Goal: Task Accomplishment & Management: Complete application form

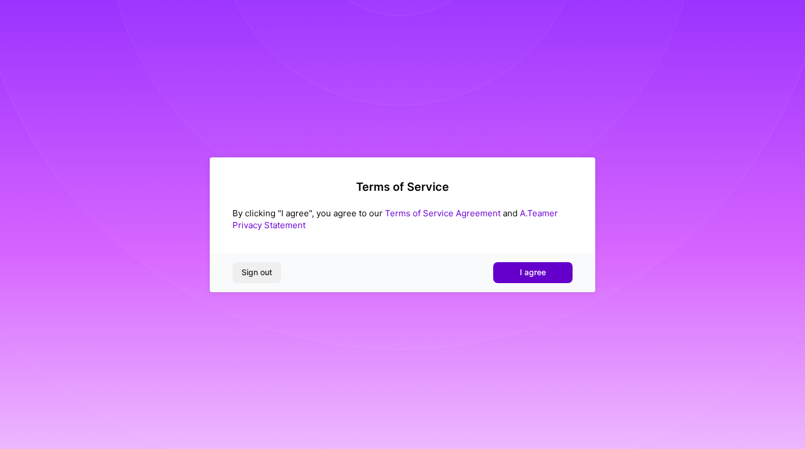
click at [510, 274] on button "I agree" at bounding box center [532, 272] width 79 height 20
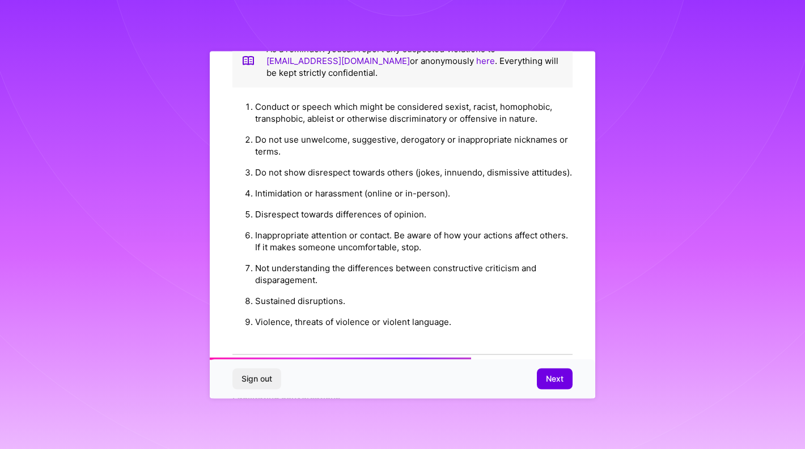
scroll to position [1212, 0]
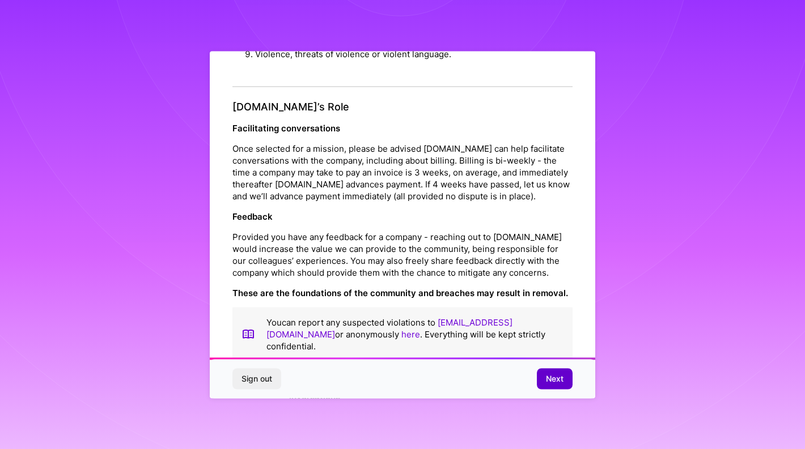
click at [555, 386] on button "Next" at bounding box center [555, 379] width 36 height 20
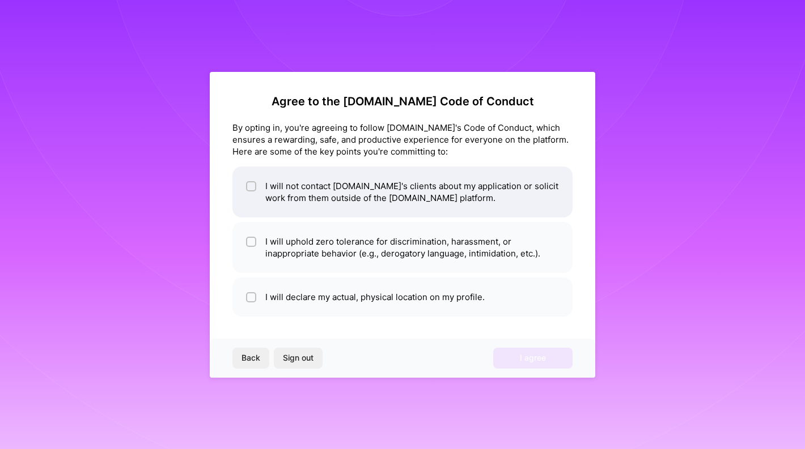
click at [428, 202] on li "I will not contact [DOMAIN_NAME]'s clients about my application or solicit work…" at bounding box center [402, 192] width 340 height 51
checkbox input "true"
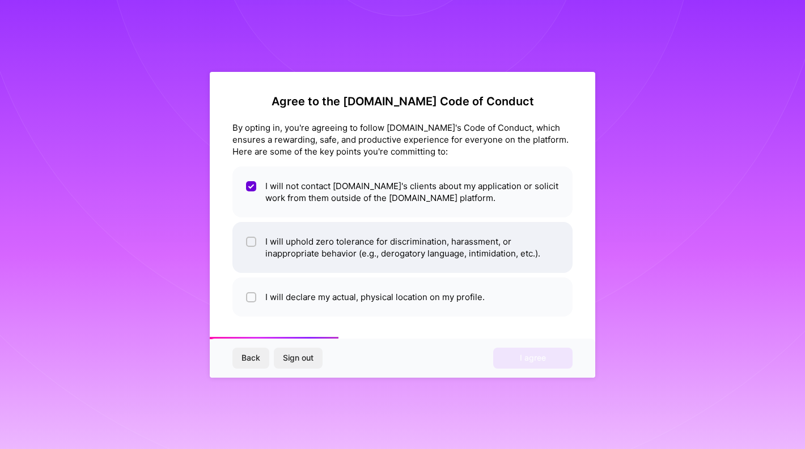
click at [436, 255] on li "I will uphold zero tolerance for discrimination, harassment, or inappropriate b…" at bounding box center [402, 247] width 340 height 51
checkbox input "true"
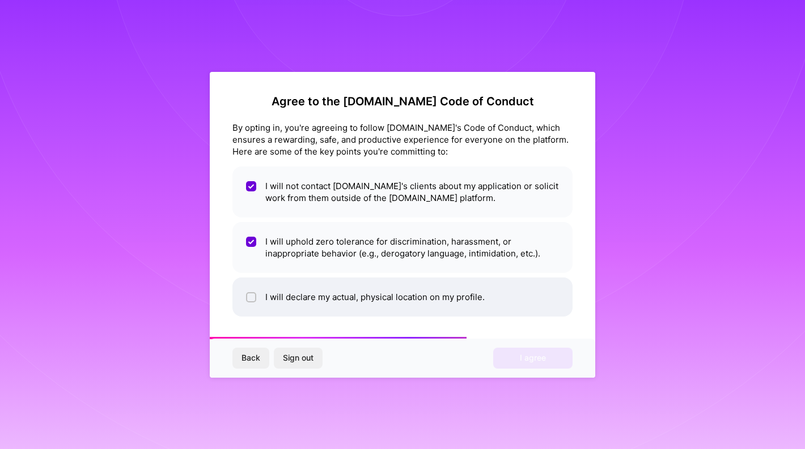
click at [437, 282] on li "I will declare my actual, physical location on my profile." at bounding box center [402, 297] width 340 height 39
checkbox input "true"
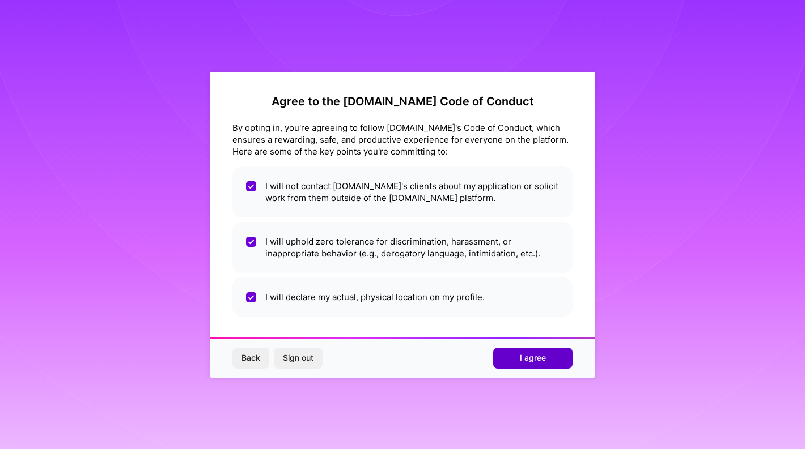
click at [547, 354] on button "I agree" at bounding box center [532, 358] width 79 height 20
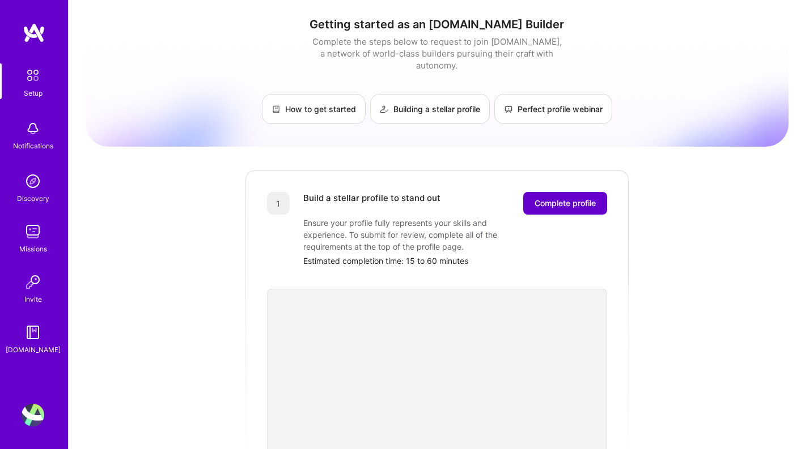
click at [562, 198] on span "Complete profile" at bounding box center [564, 203] width 61 height 11
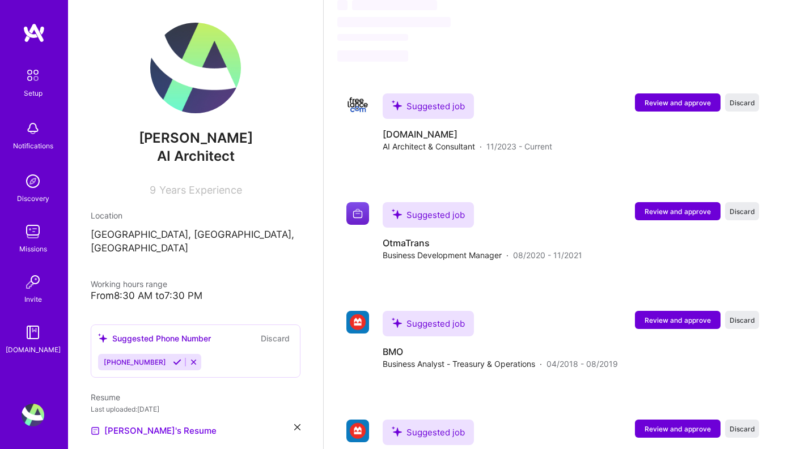
scroll to position [595, 0]
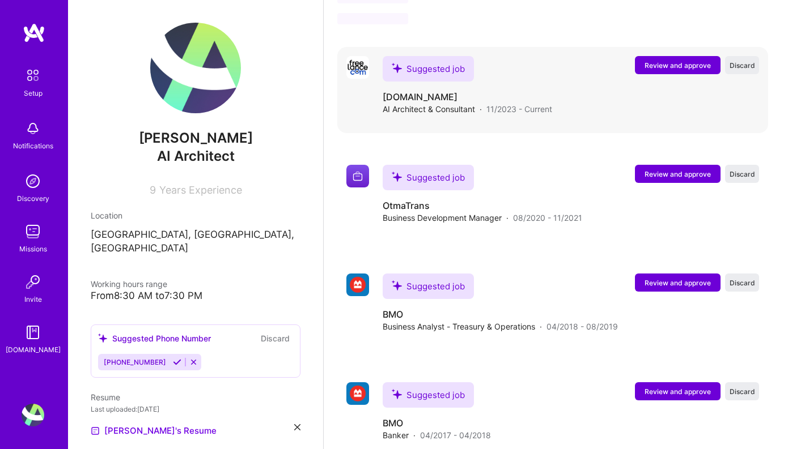
click at [687, 61] on span "Review and approve" at bounding box center [677, 66] width 66 height 10
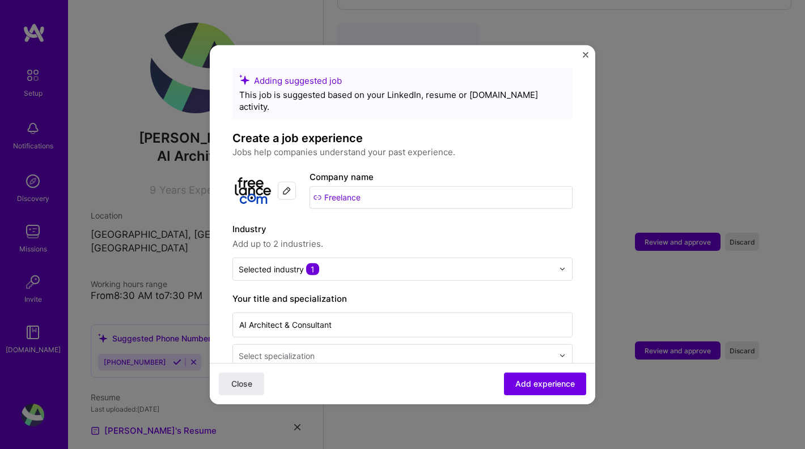
click at [371, 186] on input "Freelance" at bounding box center [440, 197] width 263 height 23
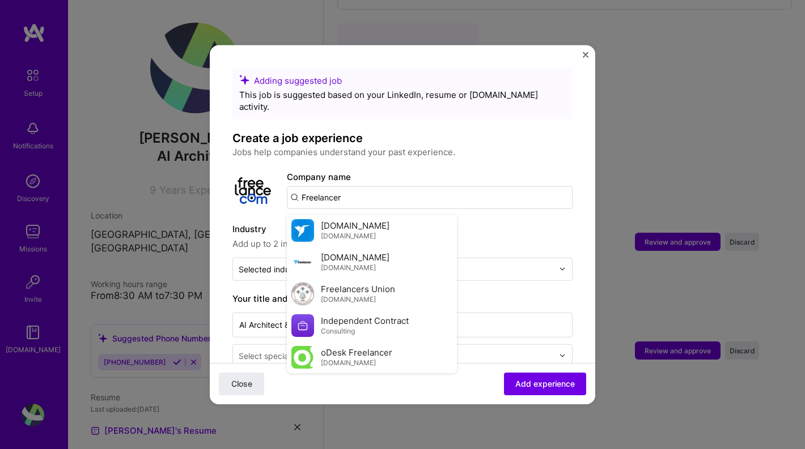
type input "Freelance"
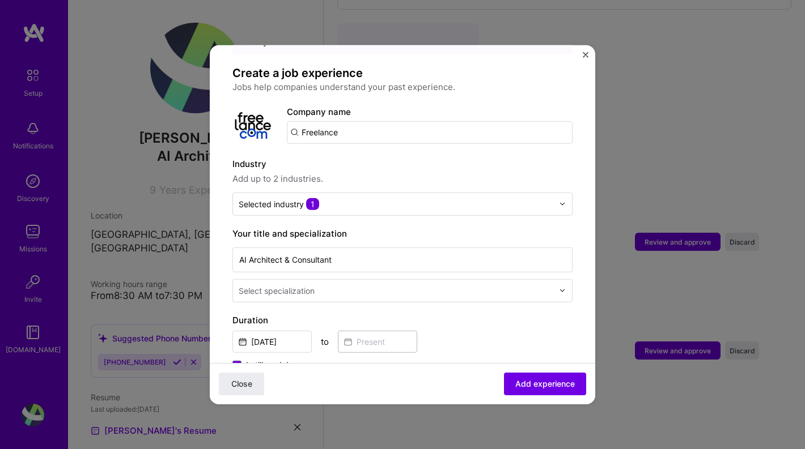
scroll to position [73, 0]
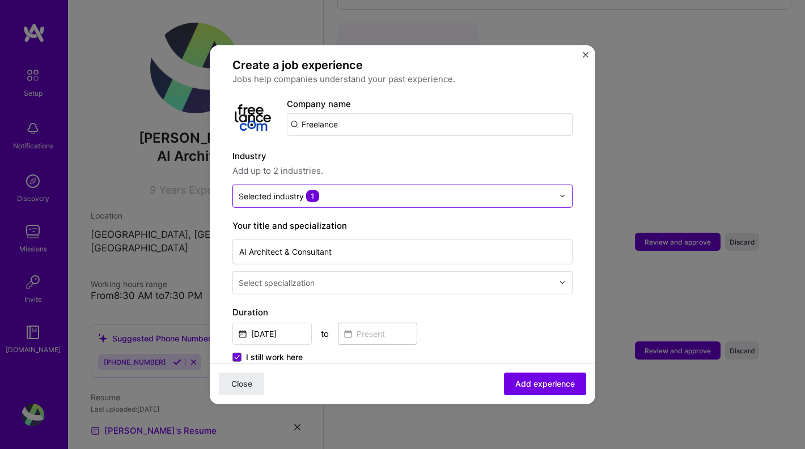
click at [414, 190] on input "text" at bounding box center [396, 196] width 315 height 12
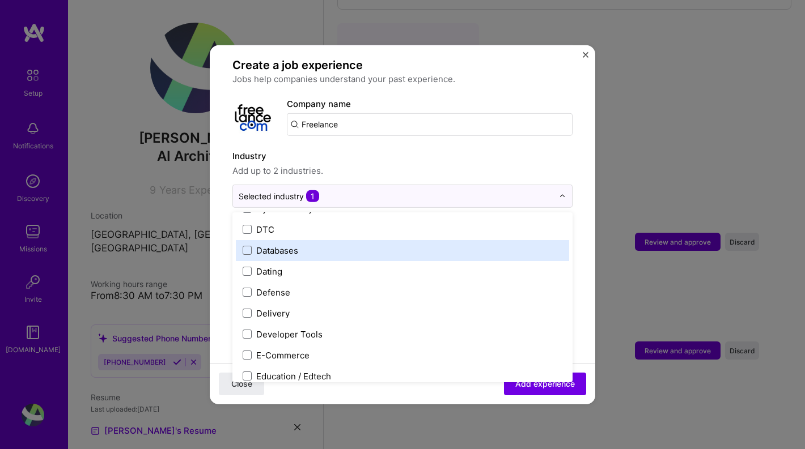
scroll to position [878, 0]
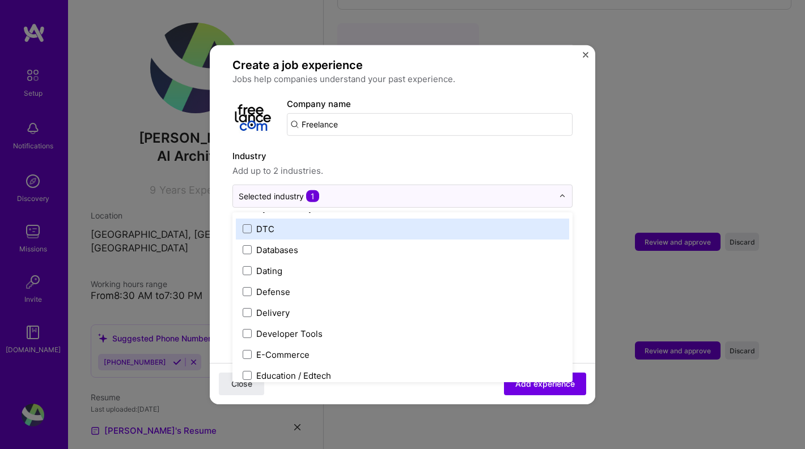
click at [391, 149] on label "Industry" at bounding box center [402, 156] width 340 height 14
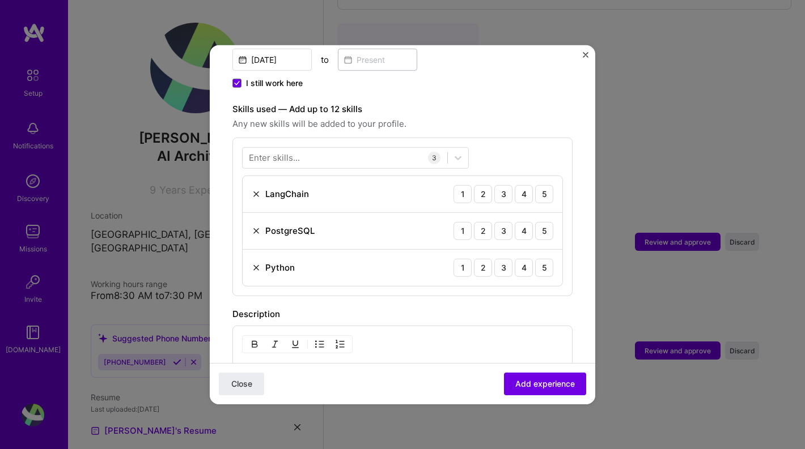
scroll to position [353, 0]
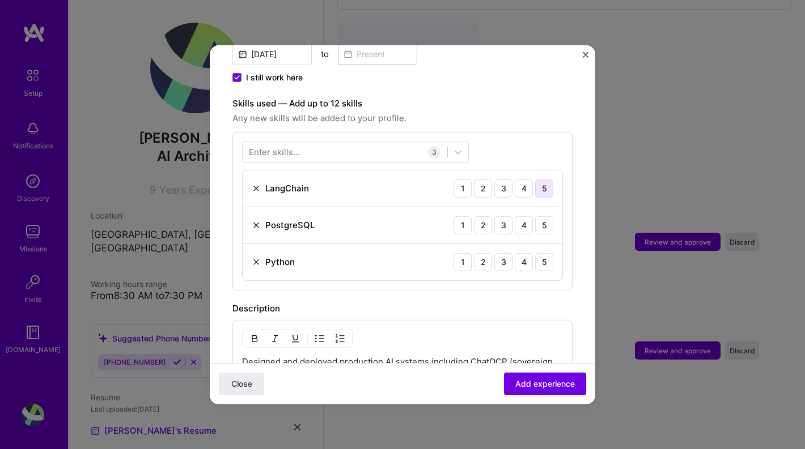
click at [543, 180] on div "5" at bounding box center [544, 188] width 18 height 18
click at [550, 216] on div "5" at bounding box center [544, 225] width 18 height 18
click at [549, 253] on div "5" at bounding box center [544, 262] width 18 height 18
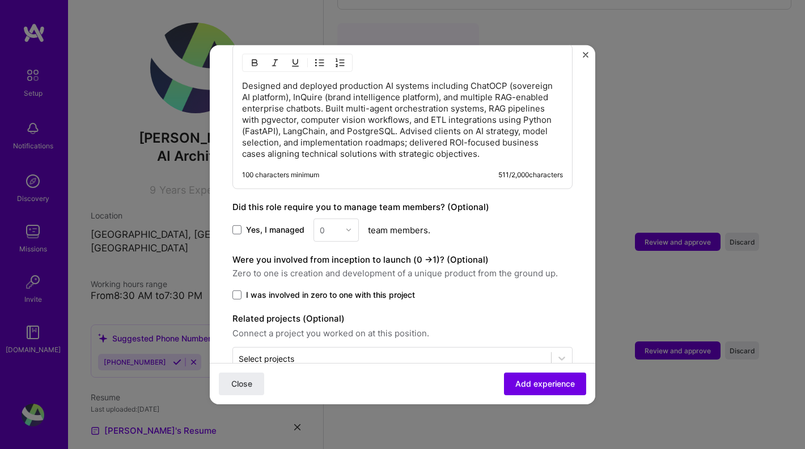
scroll to position [635, 0]
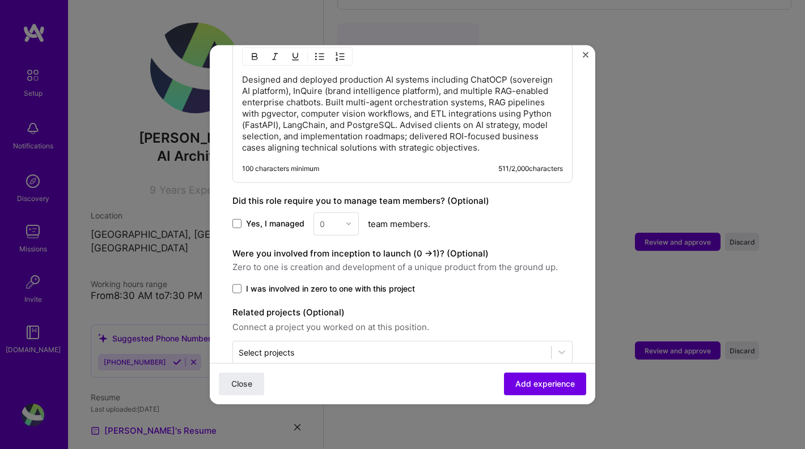
click at [321, 283] on span "I was involved in zero to one with this project" at bounding box center [330, 288] width 169 height 11
click at [0, 0] on input "I was involved in zero to one with this project" at bounding box center [0, 0] width 0 height 0
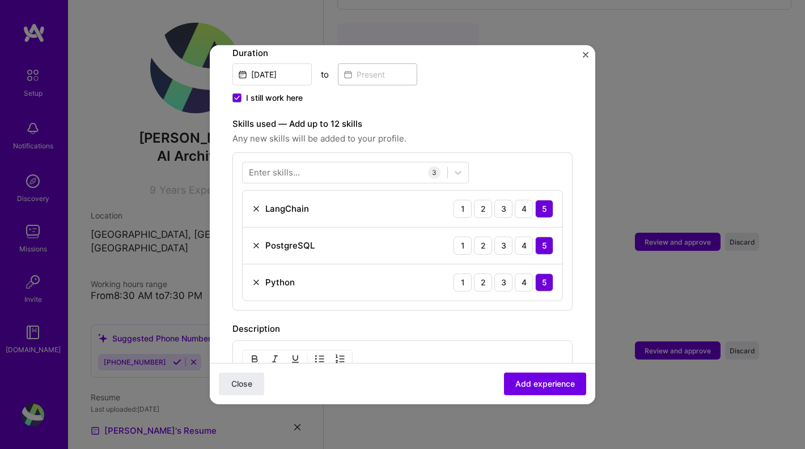
scroll to position [301, 0]
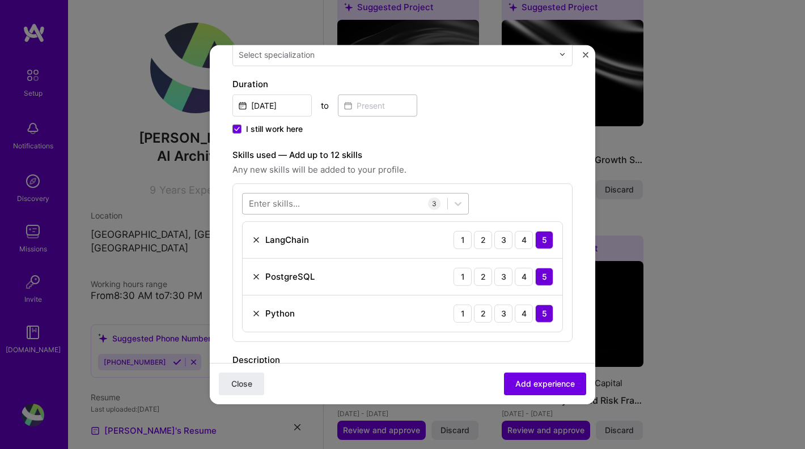
click at [361, 194] on div at bounding box center [345, 203] width 205 height 19
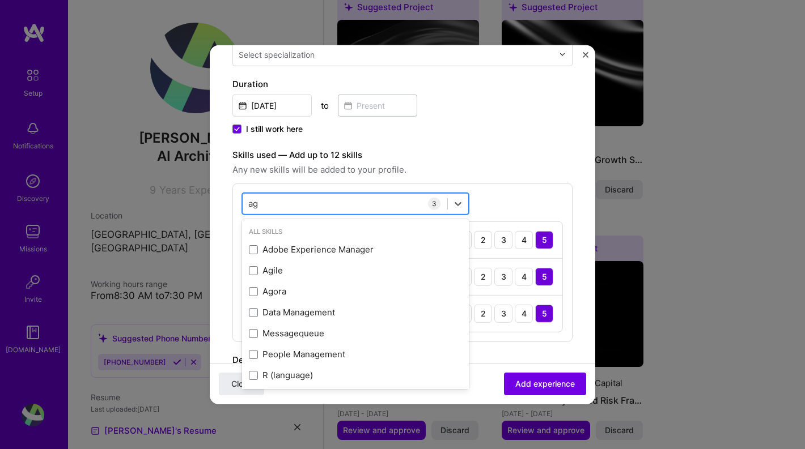
type input "a"
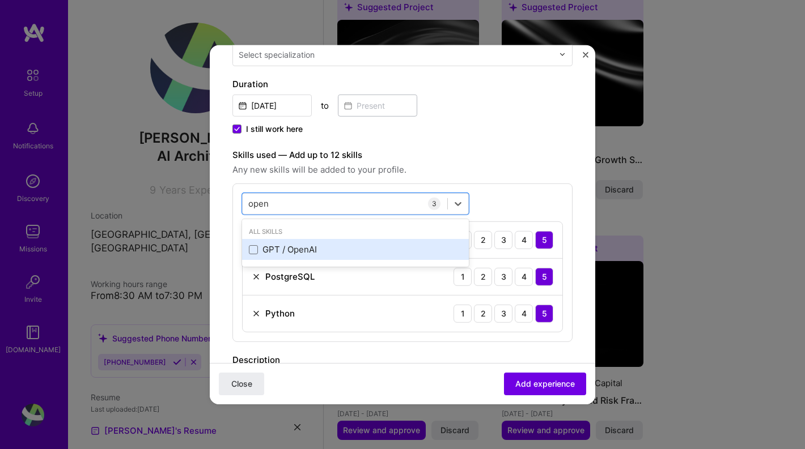
click at [363, 244] on div "GPT / OpenAI" at bounding box center [355, 250] width 213 height 12
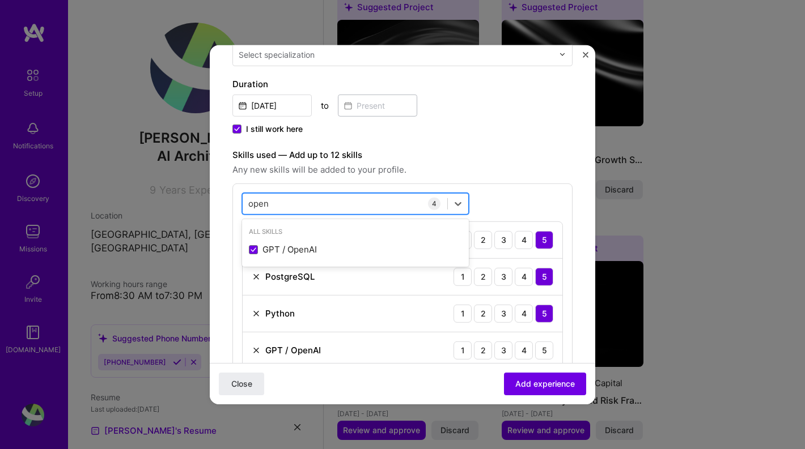
click at [329, 194] on div "open open" at bounding box center [345, 203] width 205 height 19
click at [272, 194] on div "open open" at bounding box center [345, 203] width 205 height 19
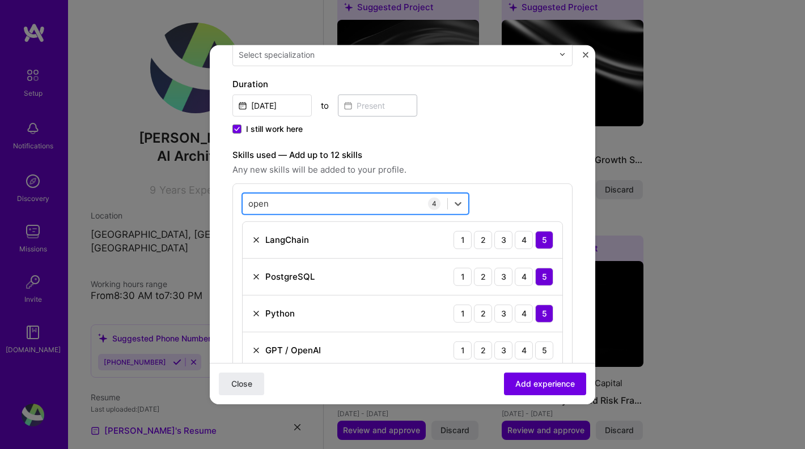
click at [350, 194] on div "open open" at bounding box center [345, 203] width 205 height 19
type input "o"
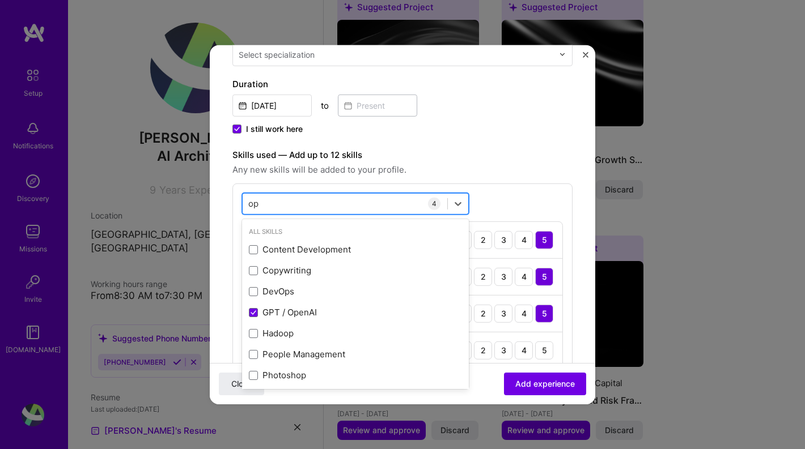
type input "o"
type input "l"
type input "a"
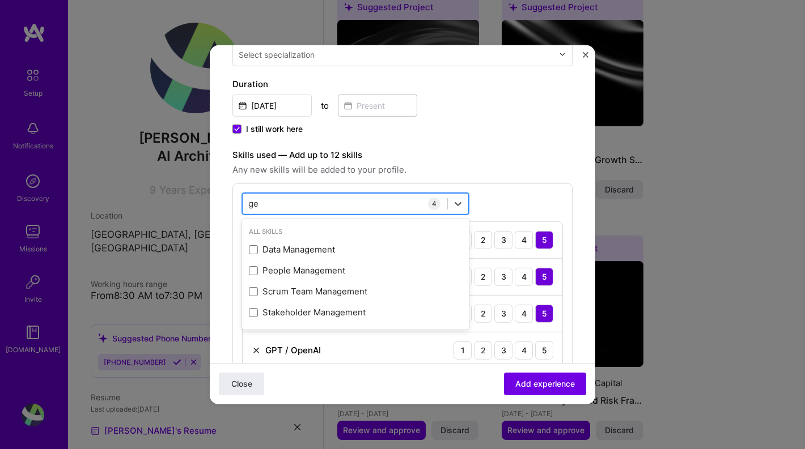
type input "g"
type input "c"
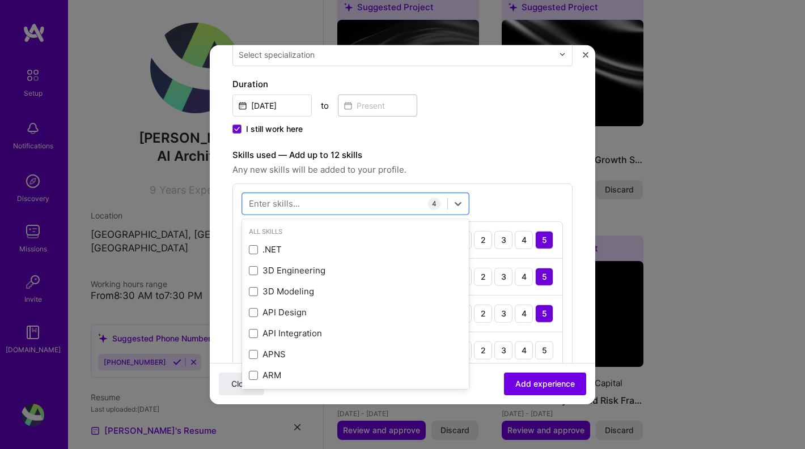
click at [522, 186] on div "option GPT / OpenAI, selected. option Adobe Creative Cloud focused, 0 of 2. 378…" at bounding box center [402, 281] width 340 height 196
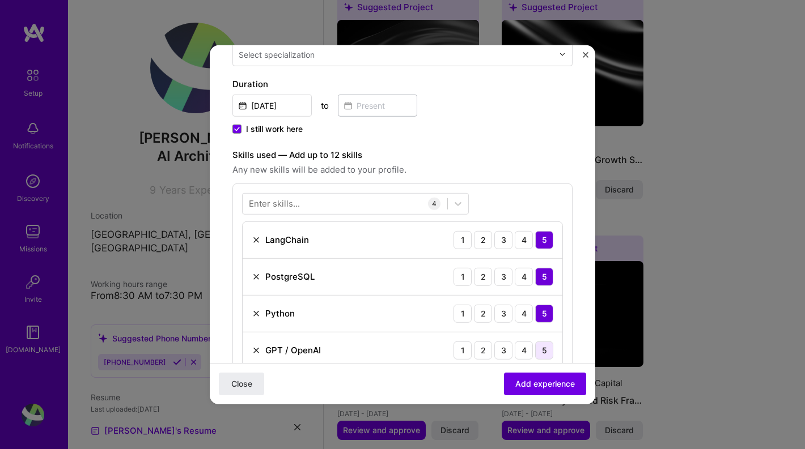
click at [546, 341] on div "5" at bounding box center [544, 350] width 18 height 18
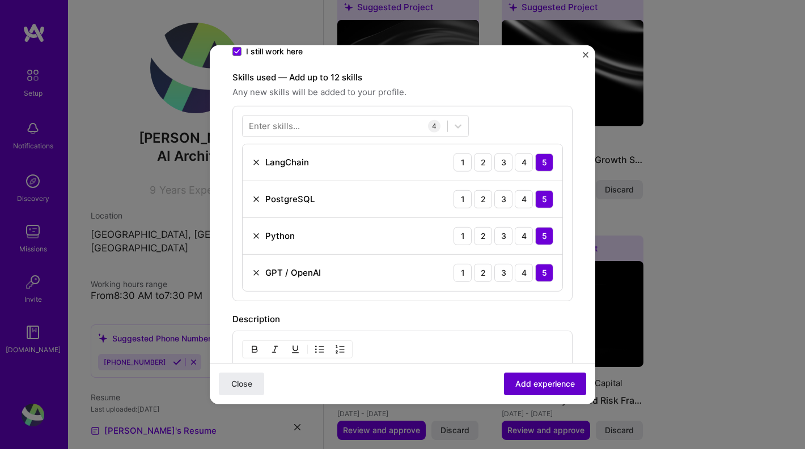
click at [542, 379] on span "Add experience" at bounding box center [545, 384] width 60 height 11
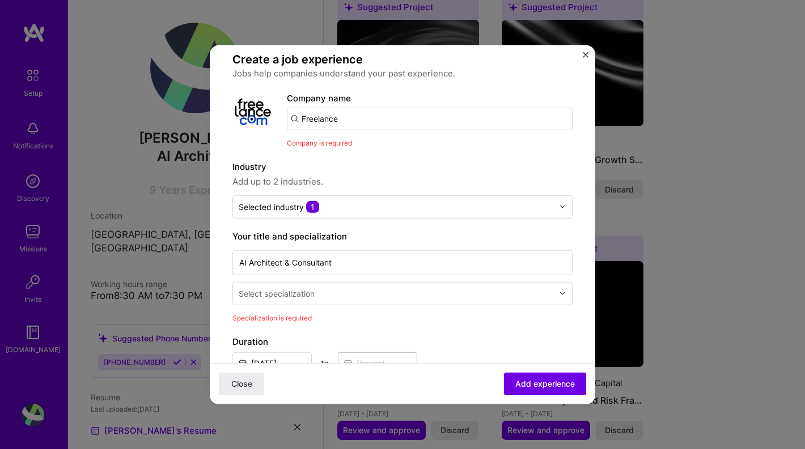
scroll to position [41, 0]
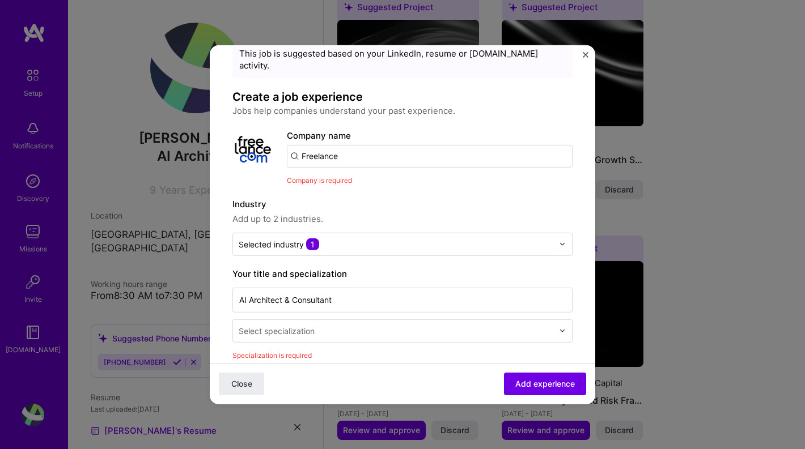
click at [396, 145] on input "Freelance" at bounding box center [430, 156] width 286 height 23
click at [539, 385] on span "Add experience" at bounding box center [545, 384] width 60 height 11
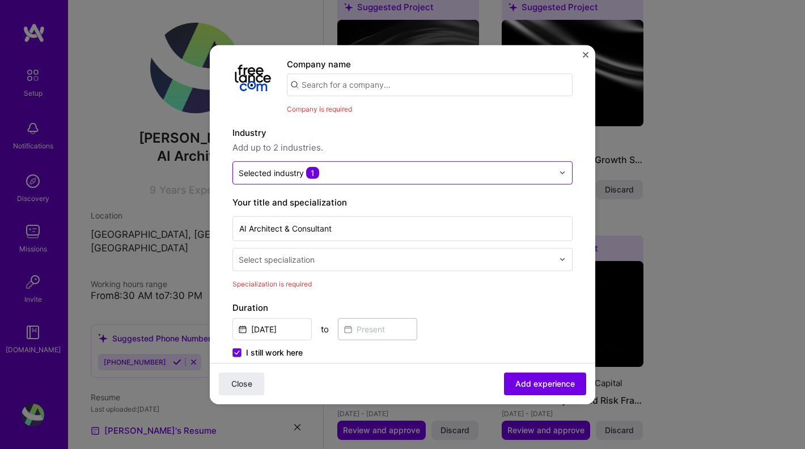
scroll to position [113, 0]
click at [376, 166] on input "text" at bounding box center [396, 172] width 315 height 12
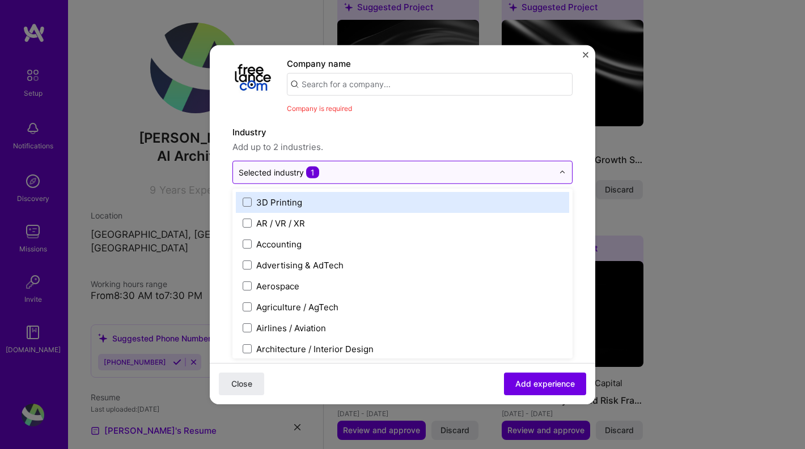
click at [376, 166] on input "text" at bounding box center [396, 172] width 315 height 12
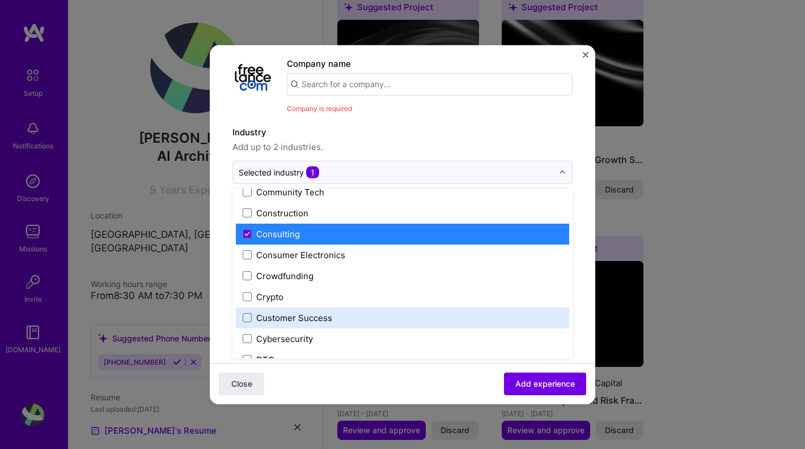
scroll to position [704, 0]
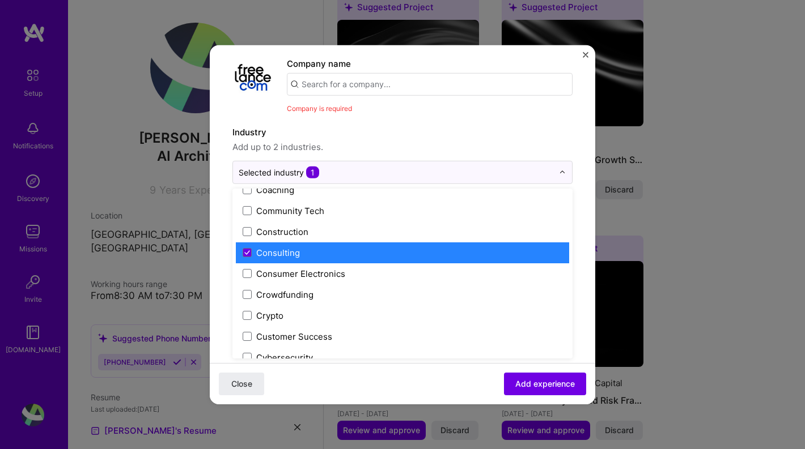
click at [361, 247] on label "Consulting" at bounding box center [403, 253] width 320 height 12
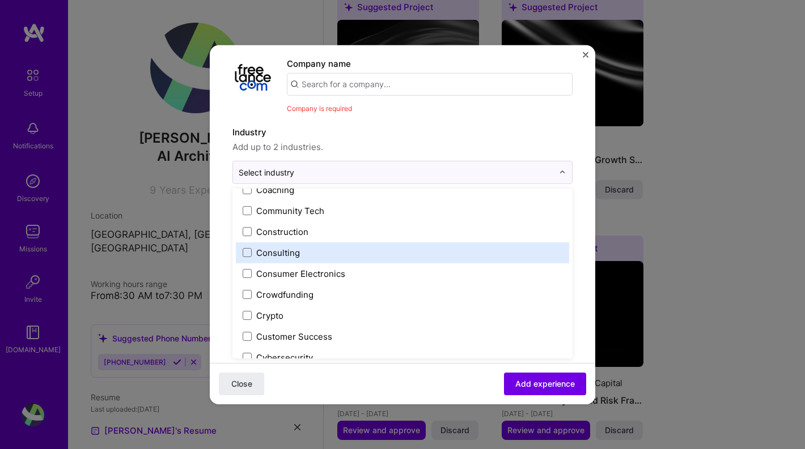
click at [335, 247] on label "Consulting" at bounding box center [403, 253] width 320 height 12
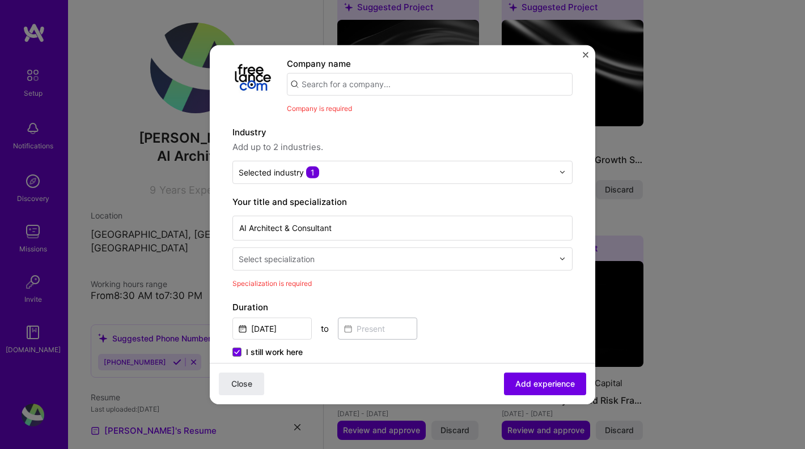
scroll to position [102, 0]
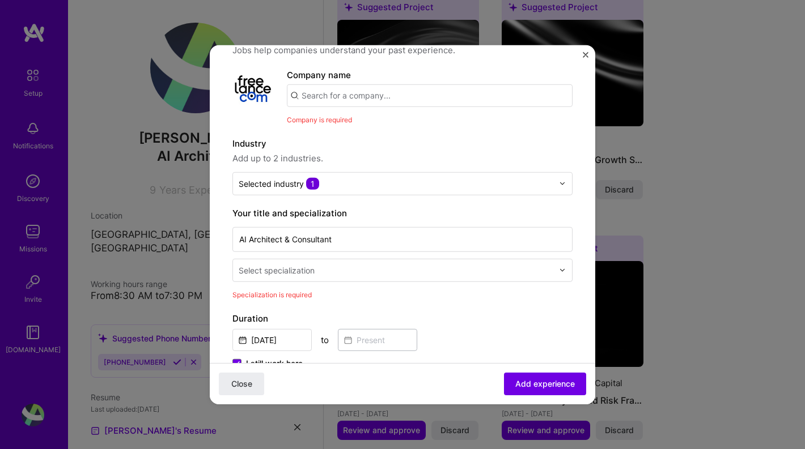
click at [371, 264] on input "text" at bounding box center [397, 270] width 317 height 12
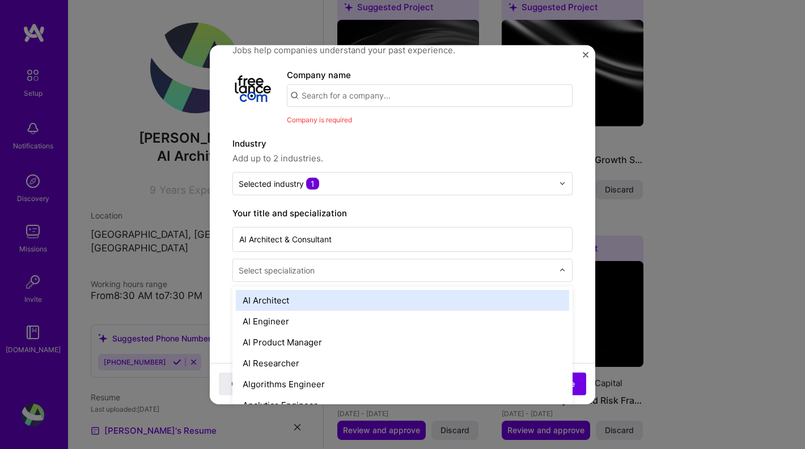
click at [371, 264] on input "text" at bounding box center [397, 270] width 317 height 12
click at [369, 290] on div "AI Architect" at bounding box center [402, 300] width 333 height 21
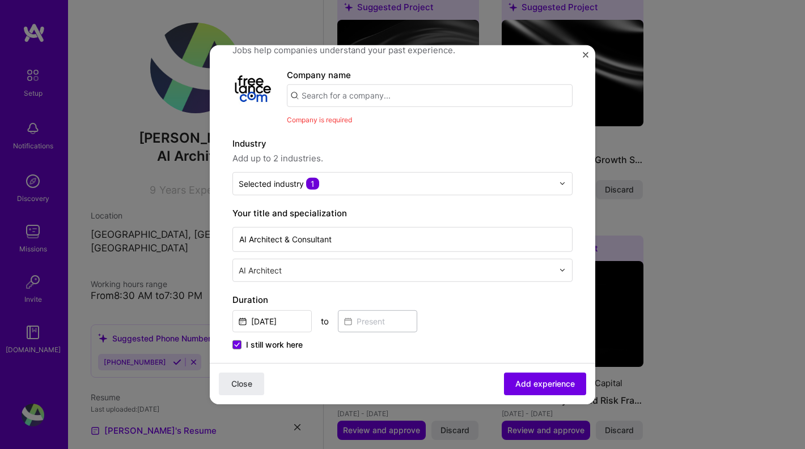
click at [385, 84] on input "text" at bounding box center [430, 95] width 286 height 23
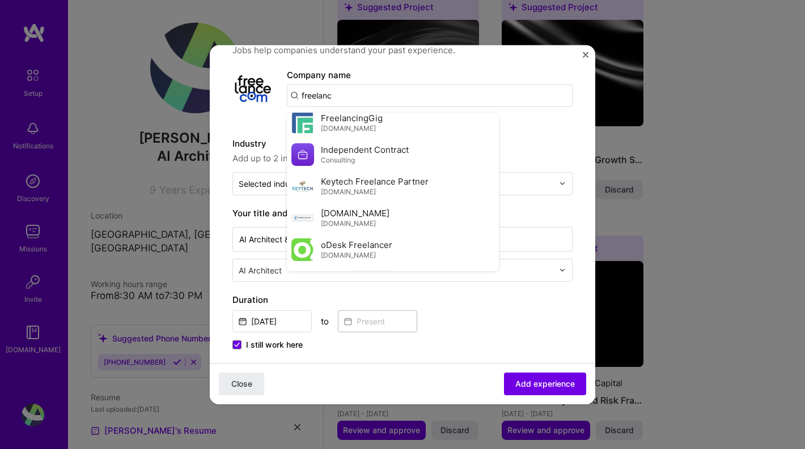
scroll to position [537, 0]
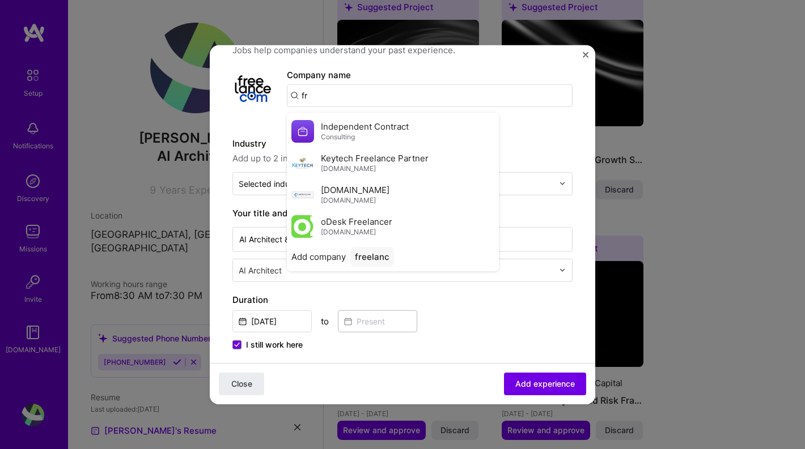
type input "f"
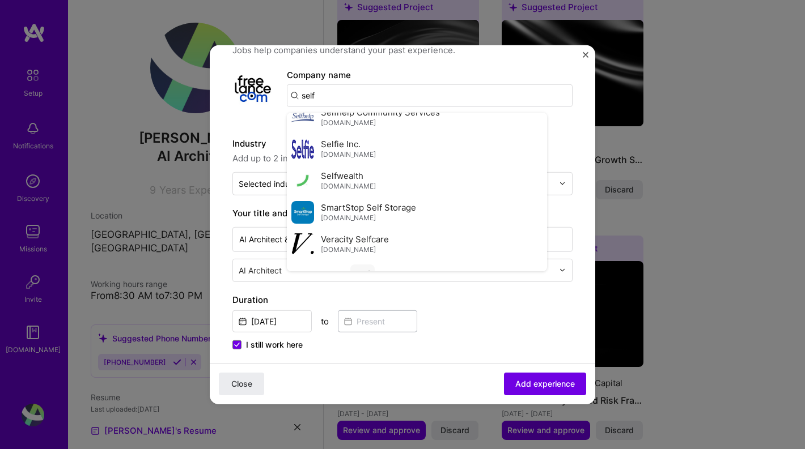
scroll to position [505, 0]
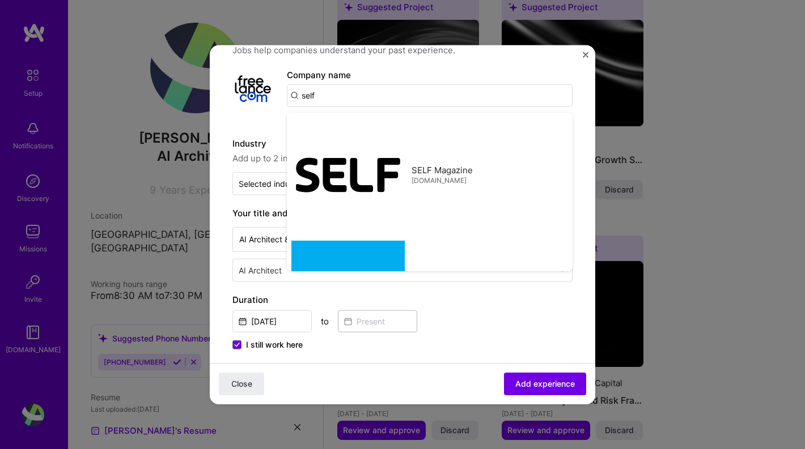
click at [332, 85] on input "self" at bounding box center [430, 95] width 286 height 23
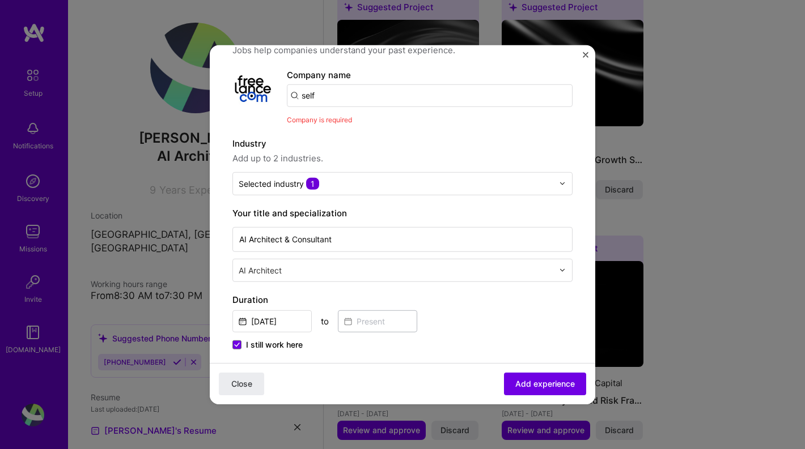
click at [332, 85] on input "self" at bounding box center [430, 95] width 286 height 23
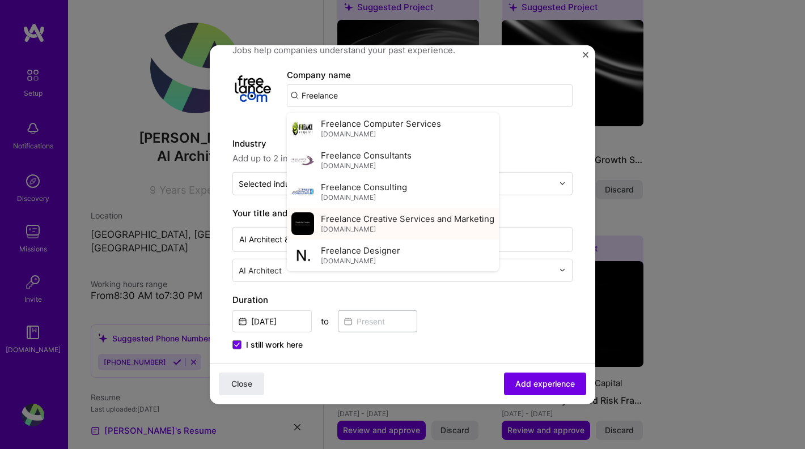
scroll to position [410, 0]
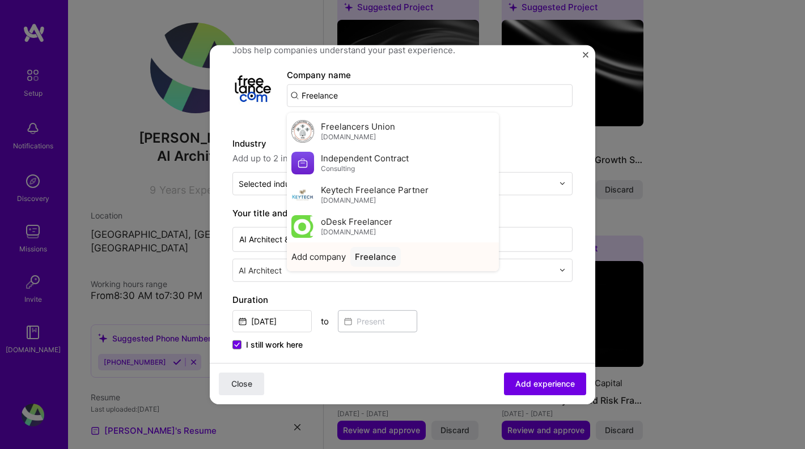
type input "Freelance"
click at [371, 247] on div "Freelance" at bounding box center [375, 257] width 50 height 20
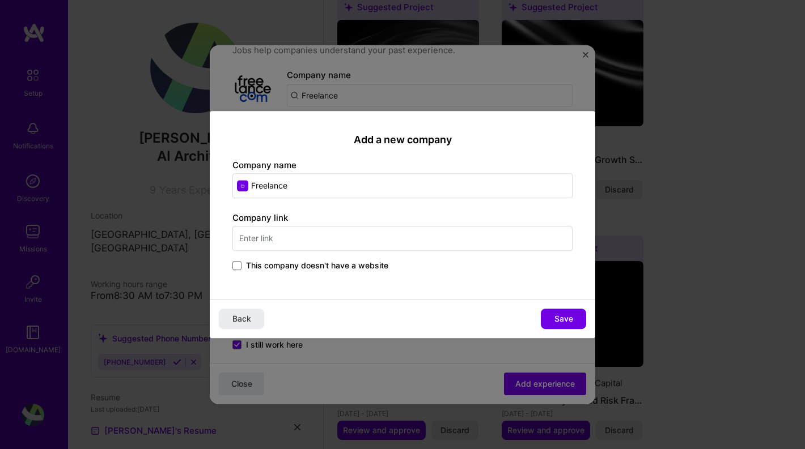
click at [380, 267] on span "This company doesn't have a website" at bounding box center [317, 265] width 142 height 11
click at [0, 0] on input "This company doesn't have a website" at bounding box center [0, 0] width 0 height 0
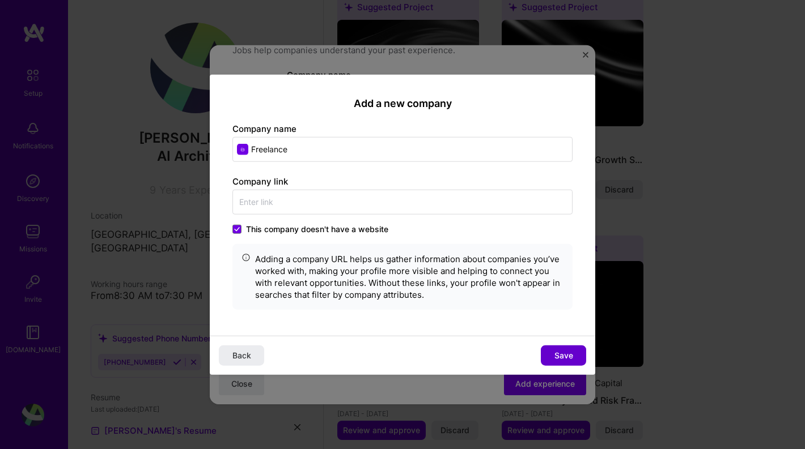
click at [558, 356] on span "Save" at bounding box center [563, 355] width 19 height 11
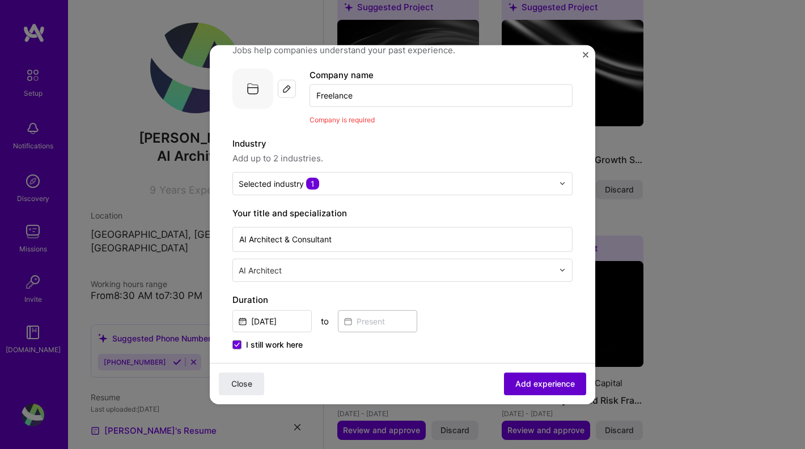
click at [555, 381] on span "Add experience" at bounding box center [545, 384] width 60 height 11
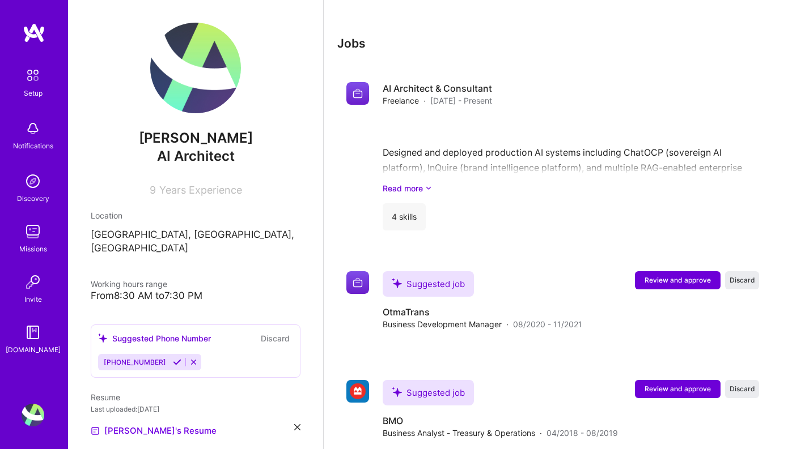
scroll to position [1239, 0]
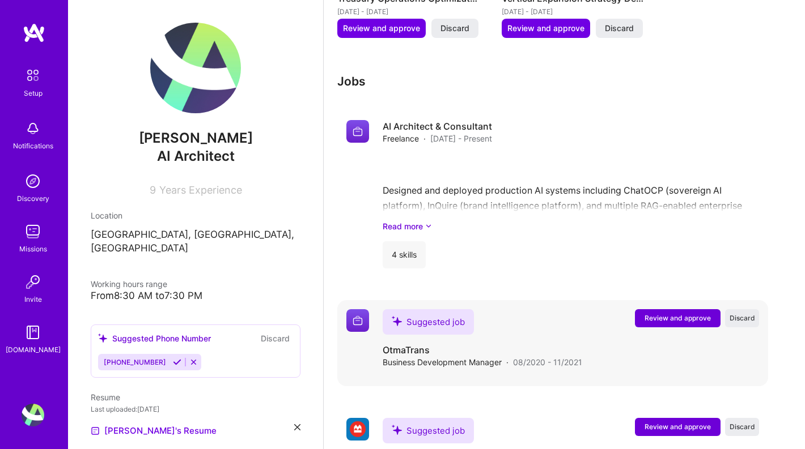
click at [670, 313] on span "Review and approve" at bounding box center [677, 318] width 66 height 10
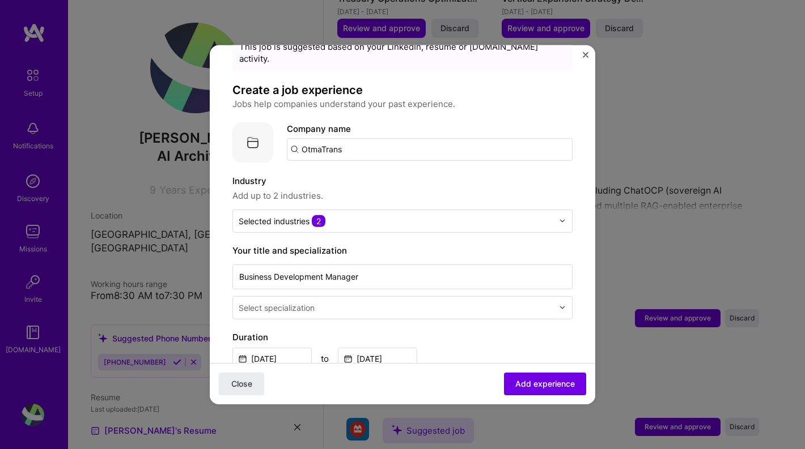
scroll to position [65, 0]
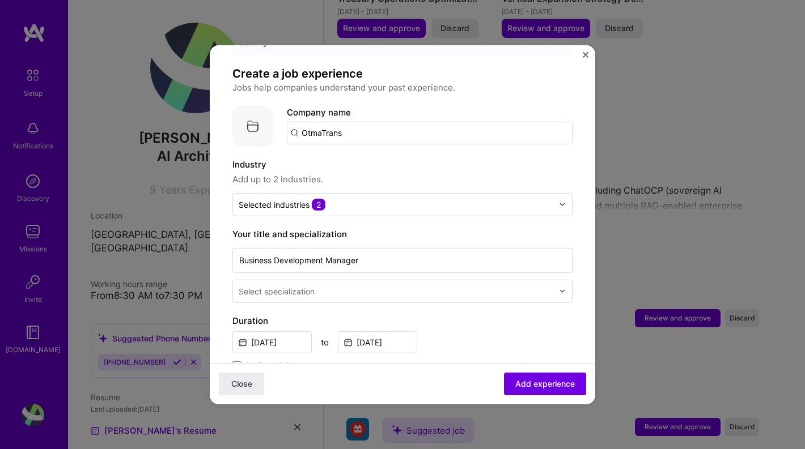
click at [588, 53] on img "Close" at bounding box center [586, 55] width 6 height 6
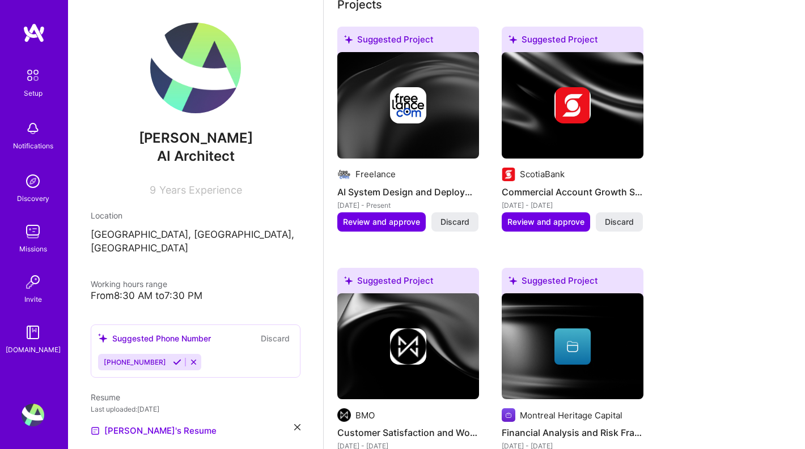
scroll to position [553, 0]
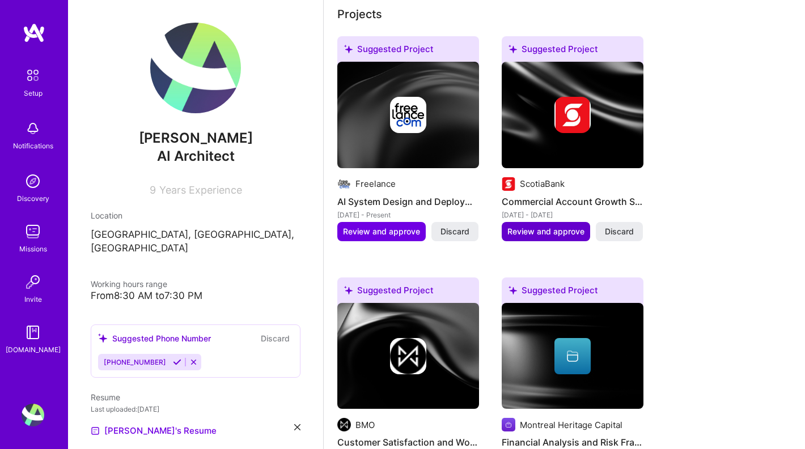
click at [541, 226] on span "Review and approve" at bounding box center [545, 231] width 77 height 11
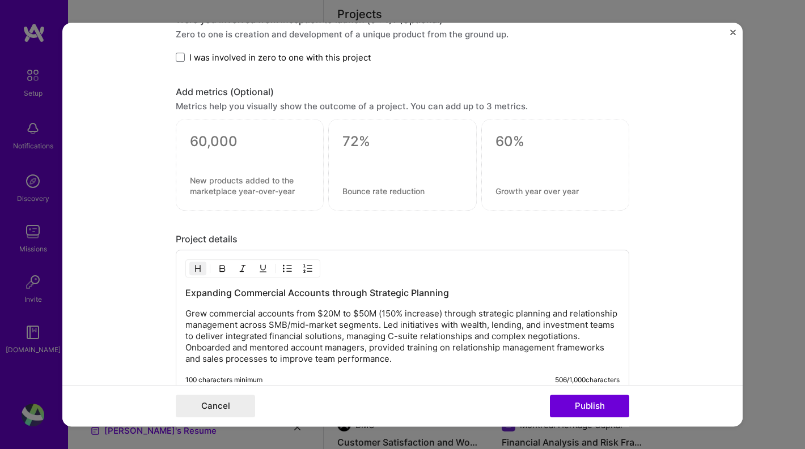
scroll to position [891, 0]
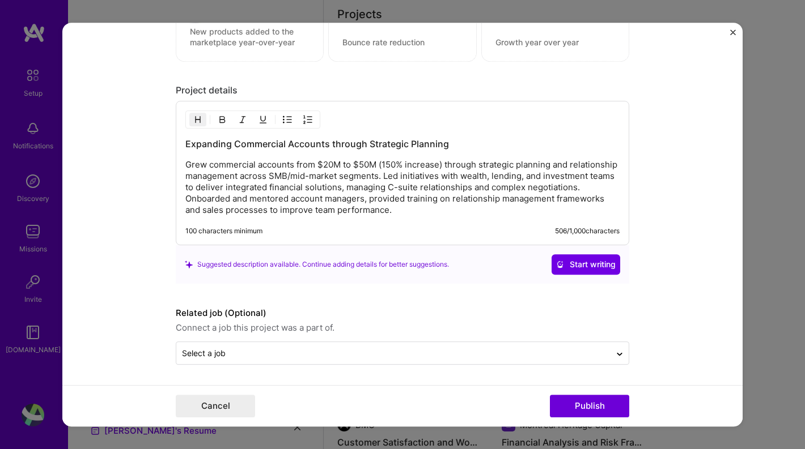
click at [733, 29] on img "Close" at bounding box center [733, 32] width 6 height 6
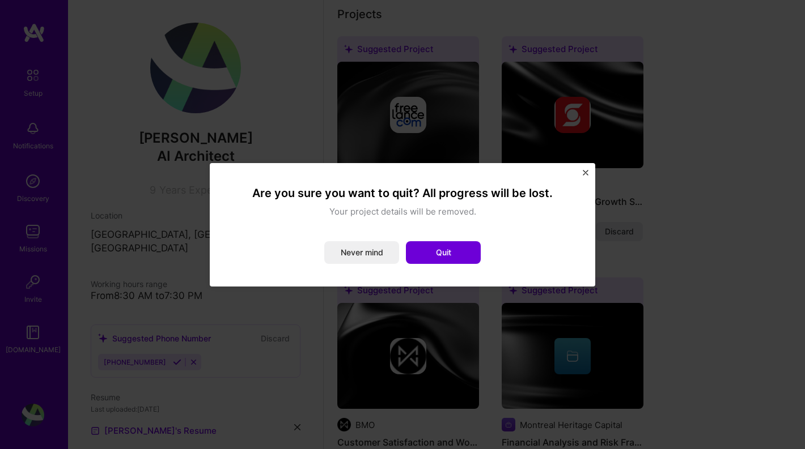
click at [589, 173] on div "Are you sure you want to quit? All progress will be lost. Your project details …" at bounding box center [402, 225] width 385 height 124
click at [384, 257] on button "Never mind" at bounding box center [361, 252] width 75 height 23
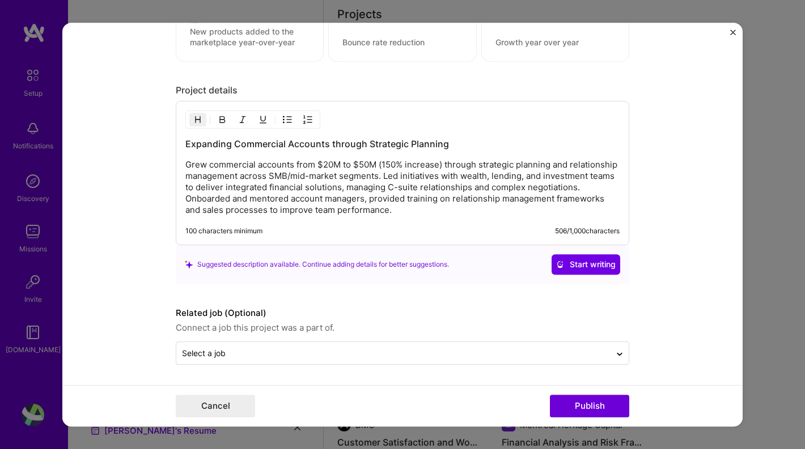
click at [728, 39] on form "Editing suggested project This project is suggested based on your LinkedIn, res…" at bounding box center [402, 225] width 680 height 405
click at [729, 36] on form "Editing suggested project This project is suggested based on your LinkedIn, res…" at bounding box center [402, 225] width 680 height 405
click at [733, 34] on img "Close" at bounding box center [733, 32] width 6 height 6
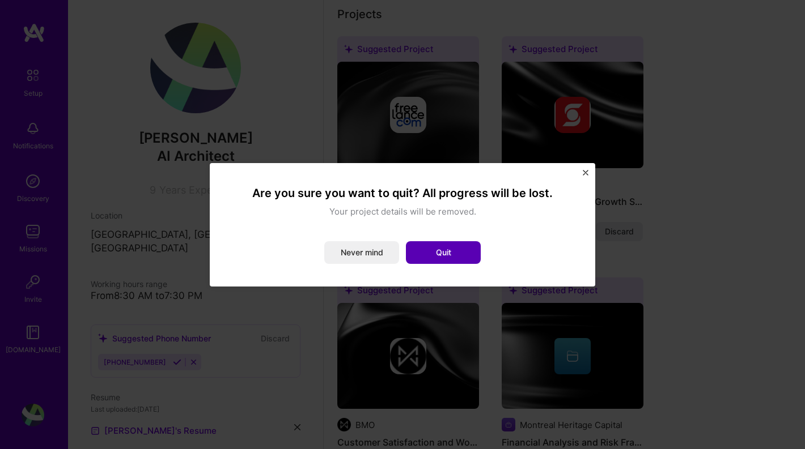
click at [469, 252] on button "Quit" at bounding box center [443, 252] width 75 height 23
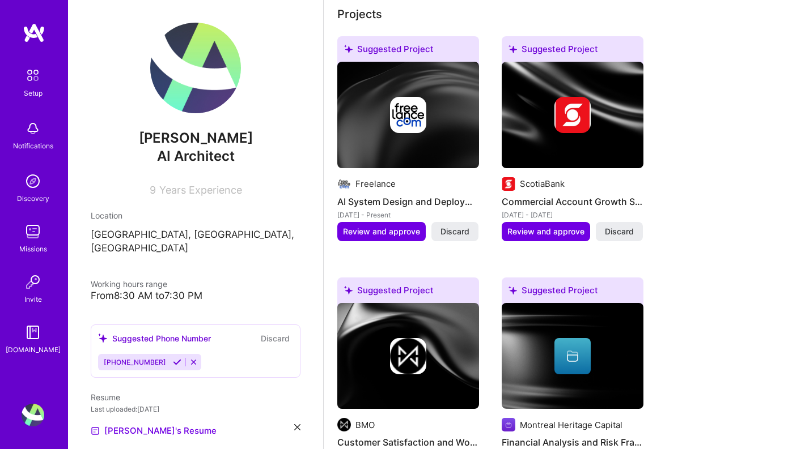
click at [469, 252] on div "Suggested Project Freelance AI System Design and Deployment [DATE] - Present Re…" at bounding box center [564, 386] width 454 height 701
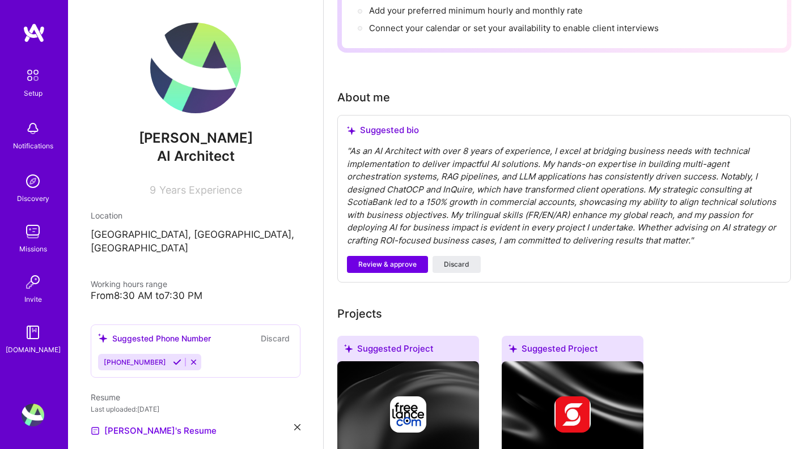
scroll to position [253, 0]
click at [398, 257] on button "Review & approve" at bounding box center [387, 265] width 81 height 17
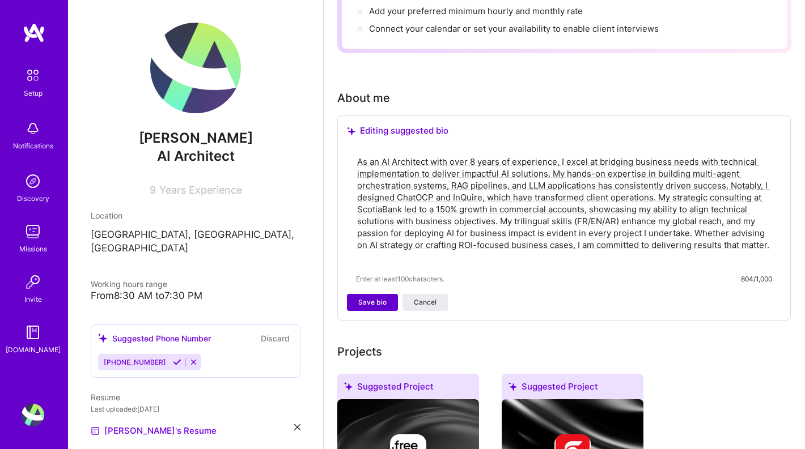
click at [378, 298] on span "Save bio" at bounding box center [372, 303] width 28 height 10
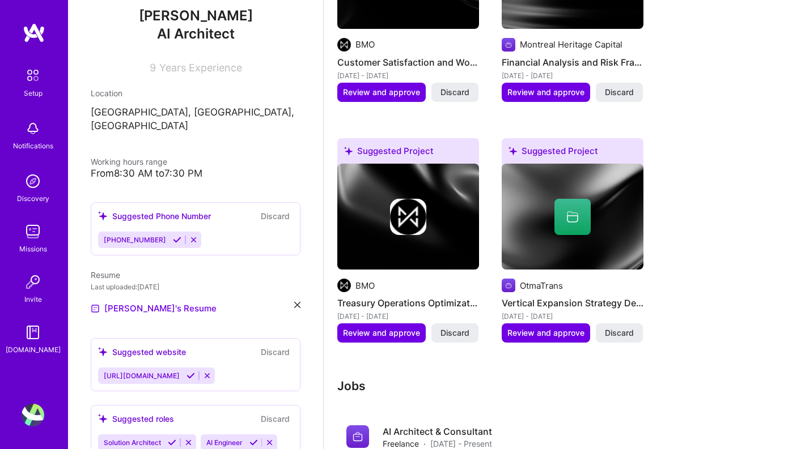
scroll to position [0, 0]
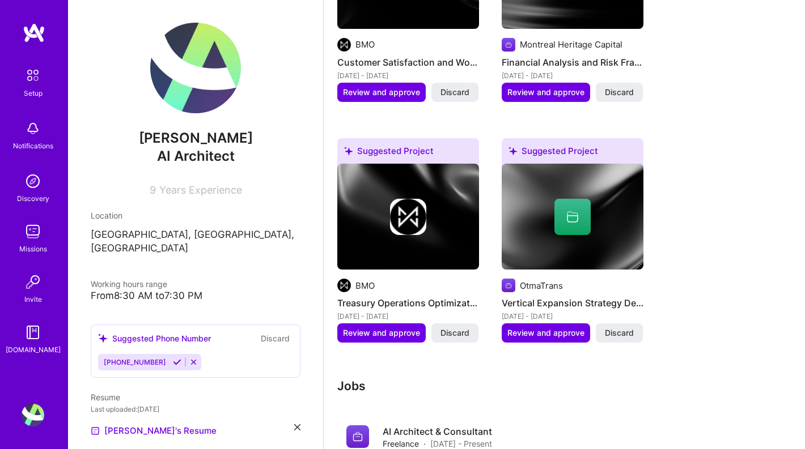
click at [618, 265] on div "OtmaTrans Vertical Expansion Strategy Development [DATE] - [DATE] Review and ap…" at bounding box center [573, 243] width 142 height 159
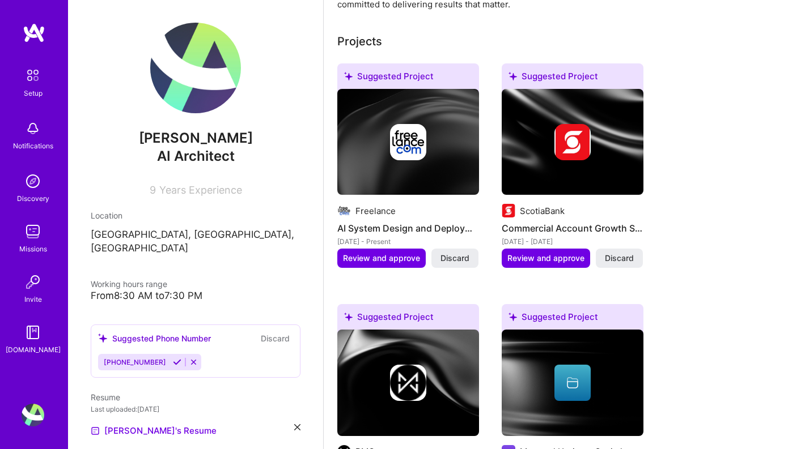
scroll to position [464, 0]
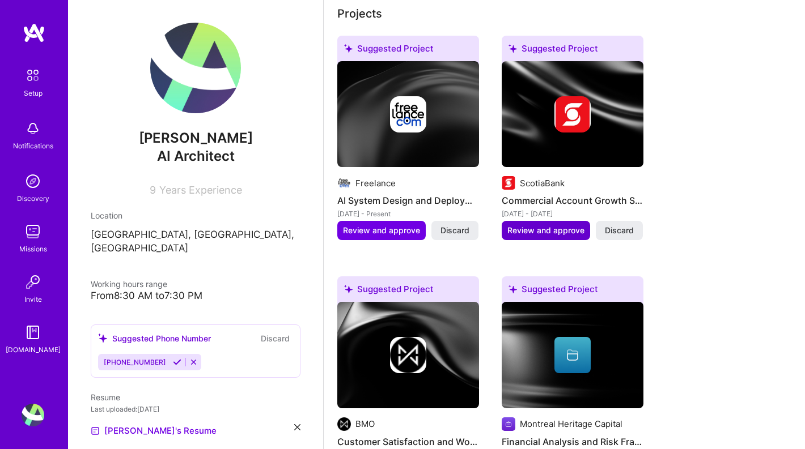
click at [541, 225] on span "Review and approve" at bounding box center [545, 230] width 77 height 11
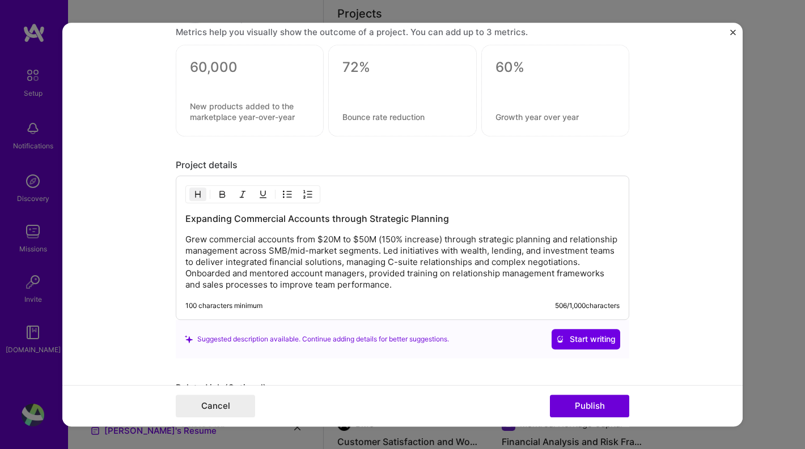
scroll to position [891, 0]
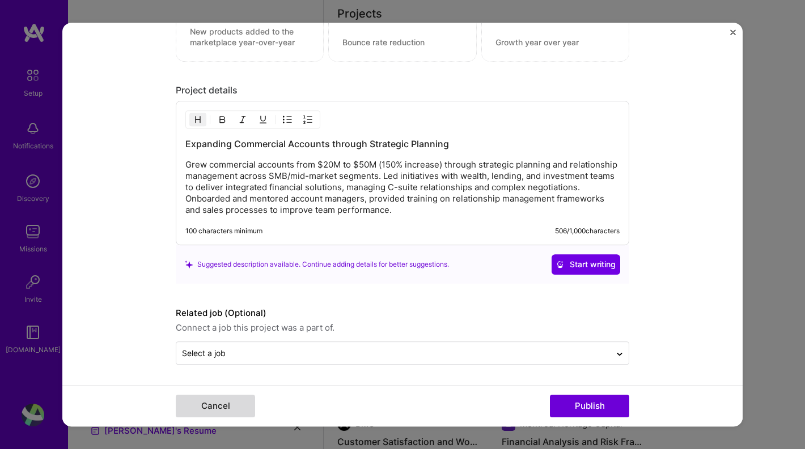
click at [218, 402] on button "Cancel" at bounding box center [215, 406] width 79 height 23
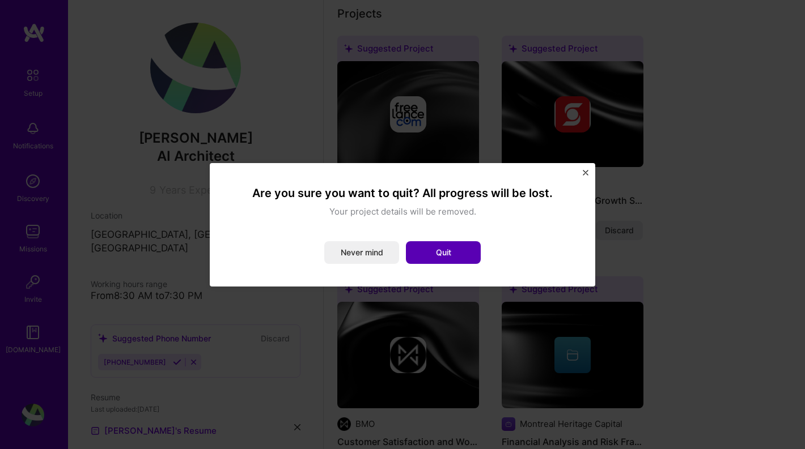
click at [440, 254] on button "Quit" at bounding box center [443, 252] width 75 height 23
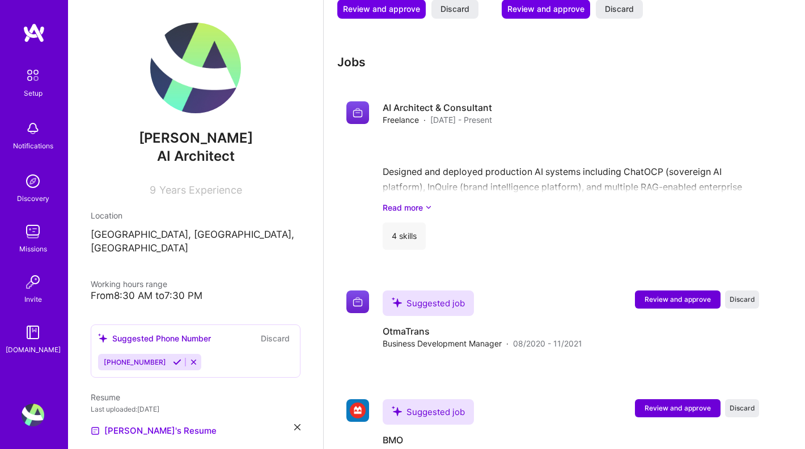
scroll to position [1172, 0]
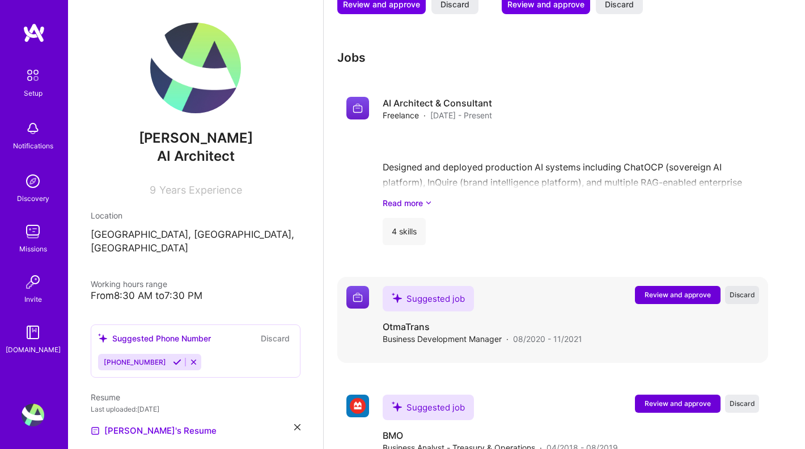
click at [748, 290] on span "Discard" at bounding box center [742, 295] width 26 height 10
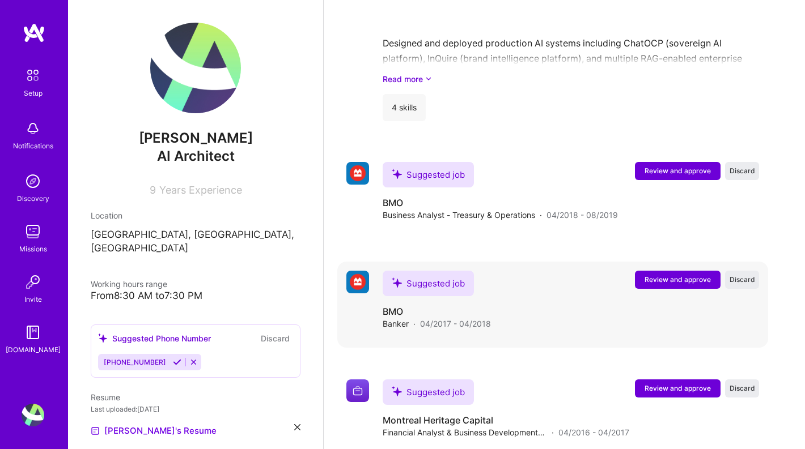
scroll to position [1317, 0]
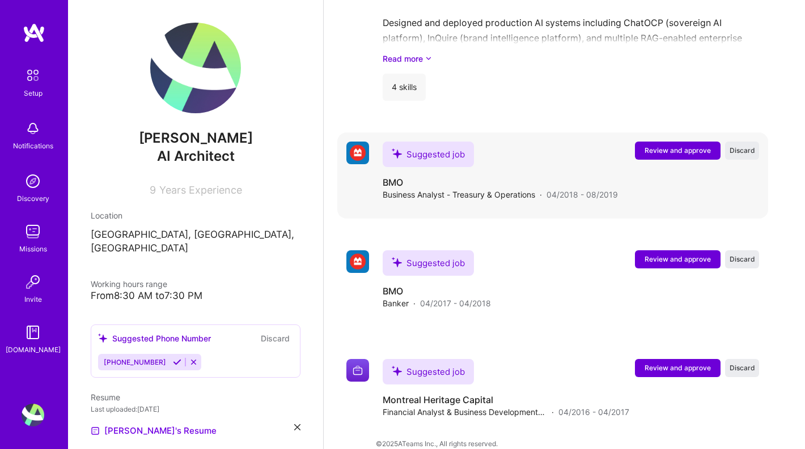
click at [666, 142] on button "Review and approve" at bounding box center [678, 151] width 86 height 18
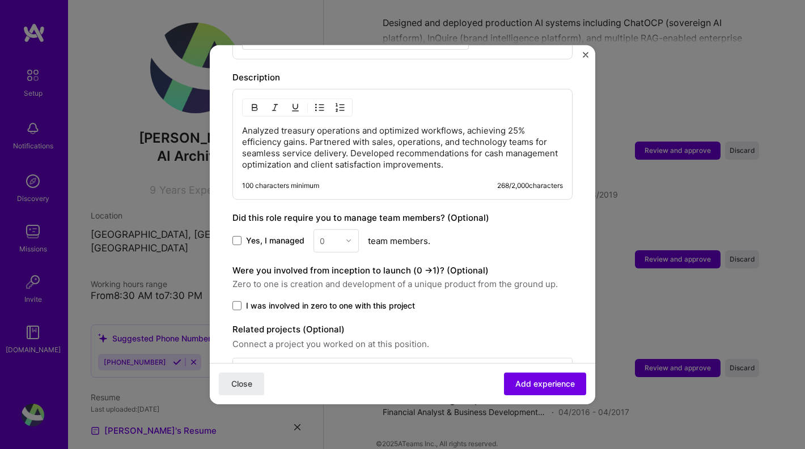
scroll to position [494, 0]
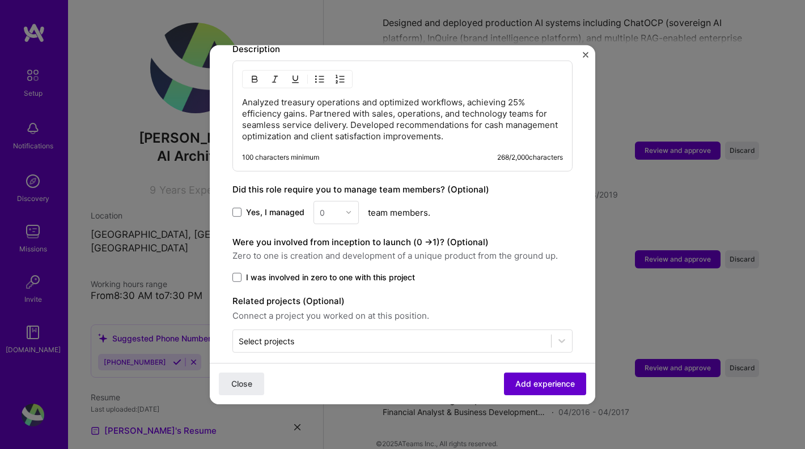
click at [560, 381] on span "Add experience" at bounding box center [545, 384] width 60 height 11
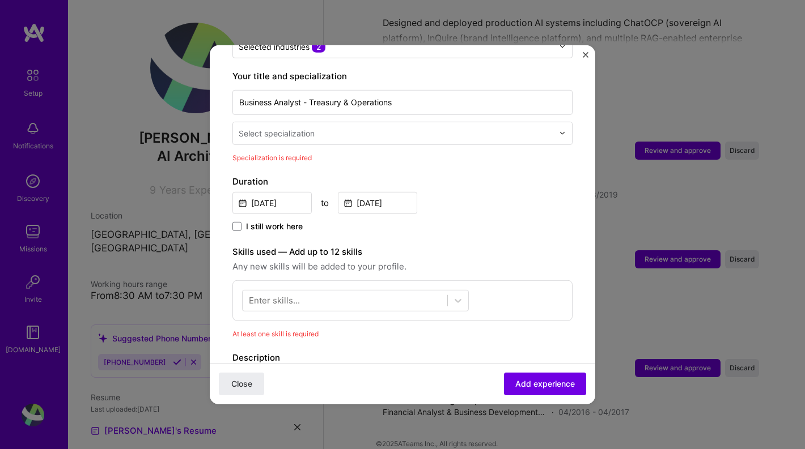
scroll to position [220, 0]
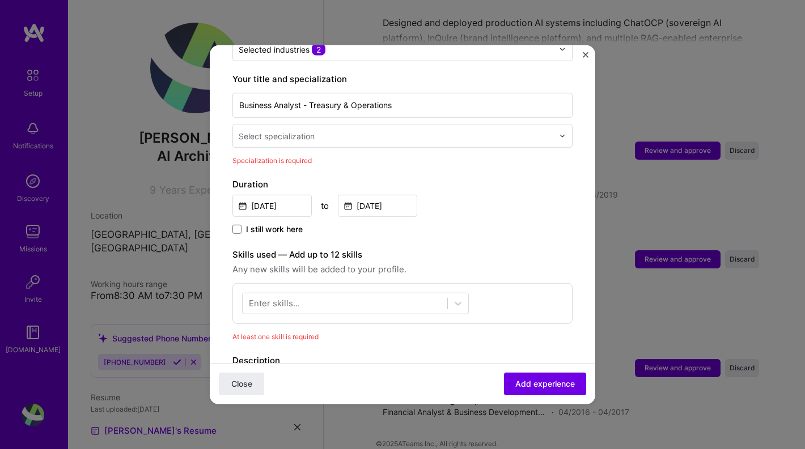
click at [335, 130] on input "text" at bounding box center [397, 136] width 317 height 12
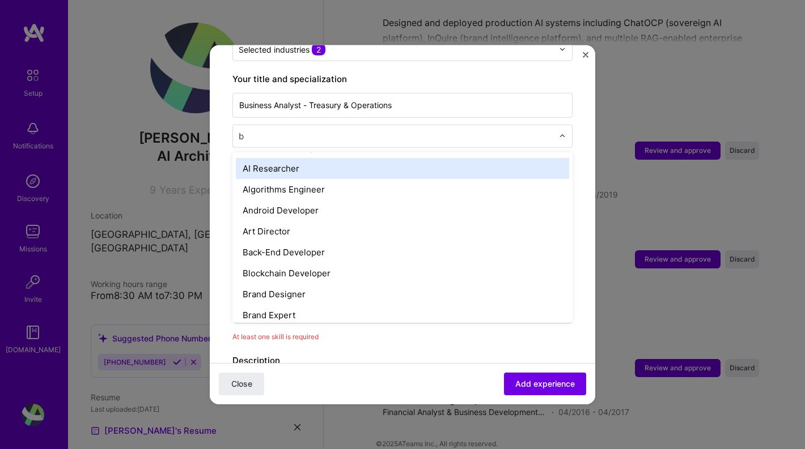
scroll to position [0, 0]
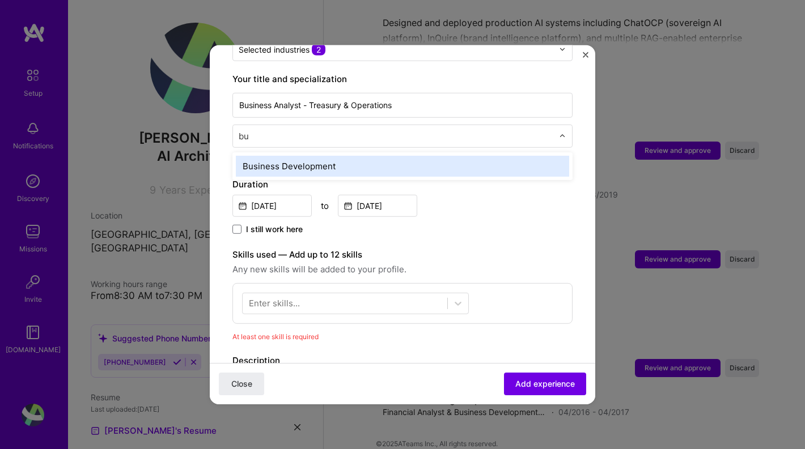
type input "b"
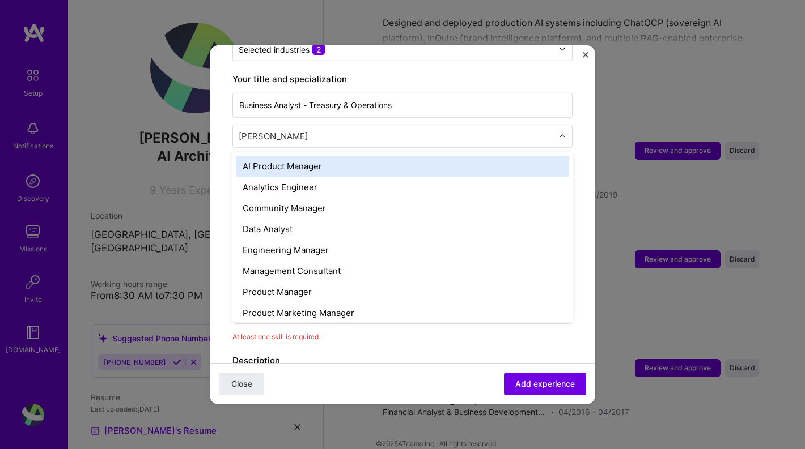
type input "anal"
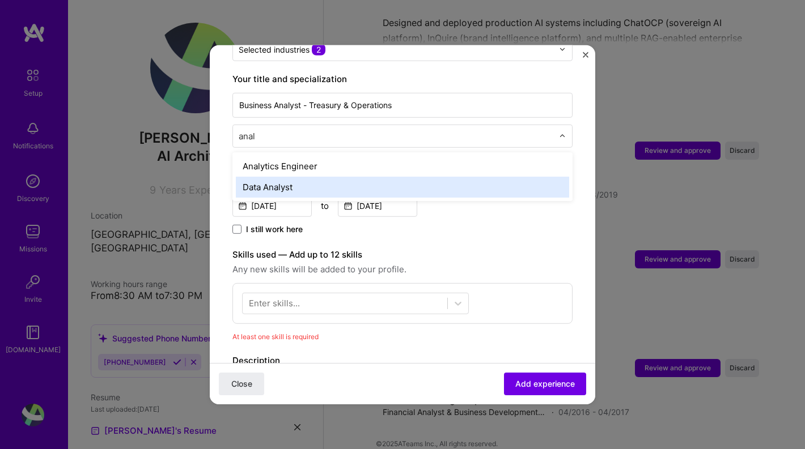
click at [351, 179] on div "Data Analyst" at bounding box center [402, 186] width 333 height 21
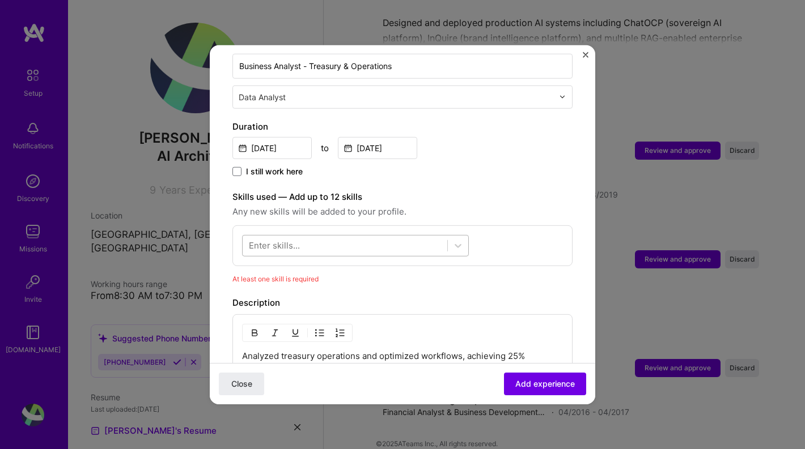
scroll to position [261, 0]
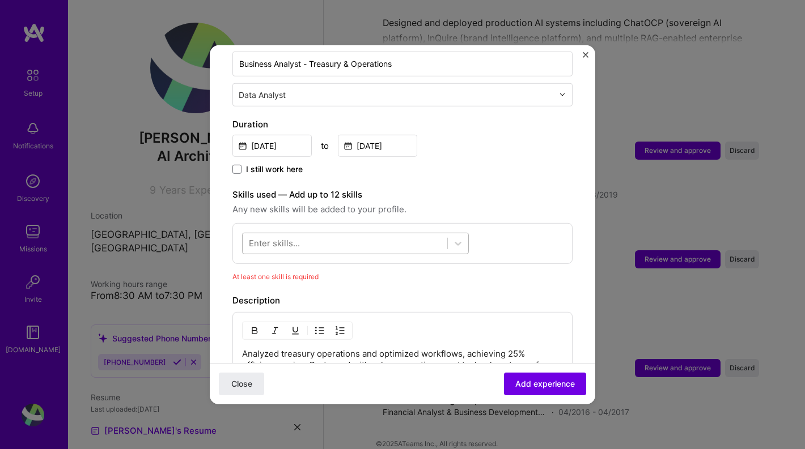
click at [383, 234] on div at bounding box center [345, 243] width 205 height 19
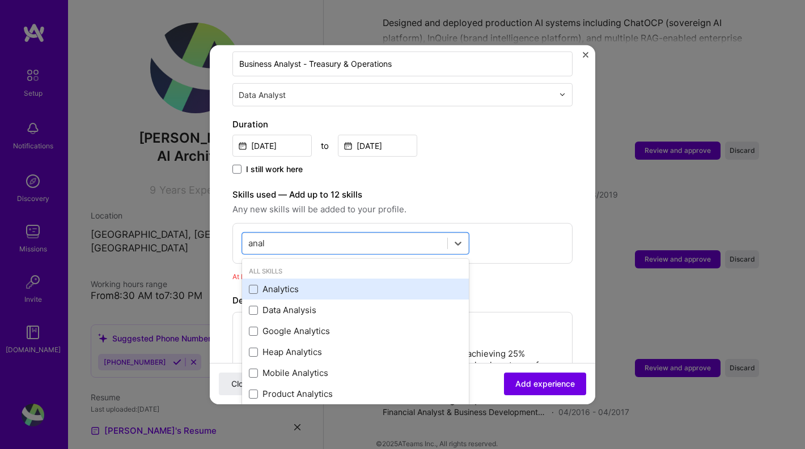
click at [334, 283] on div "Analytics" at bounding box center [355, 289] width 213 height 12
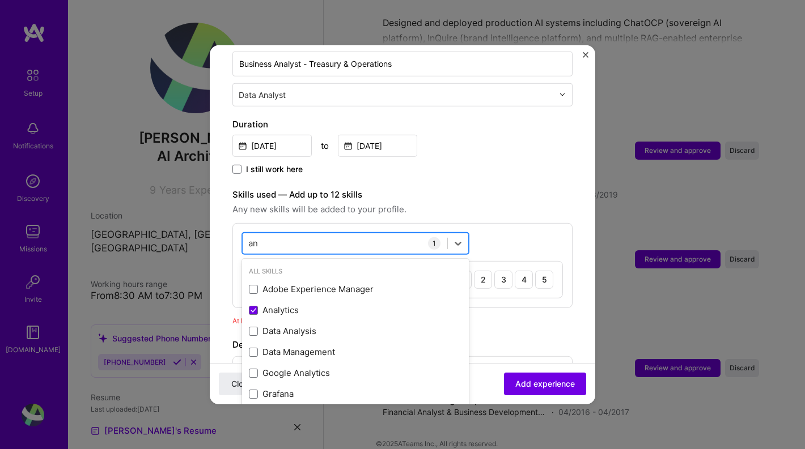
type input "a"
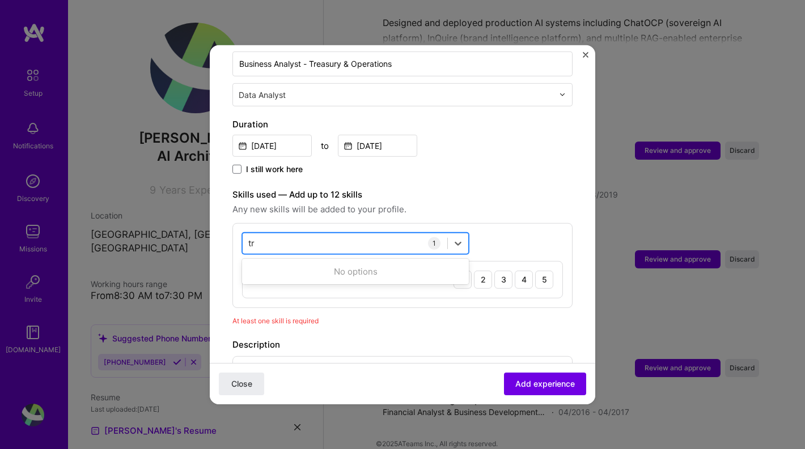
type input "t"
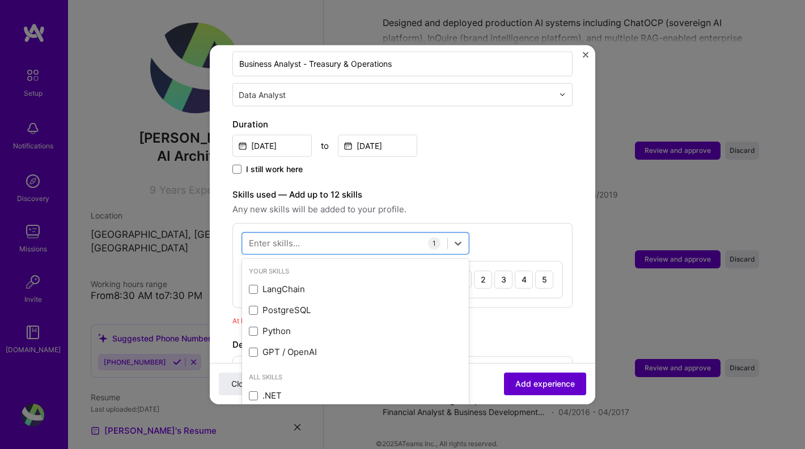
click at [541, 382] on span "Add experience" at bounding box center [545, 384] width 60 height 11
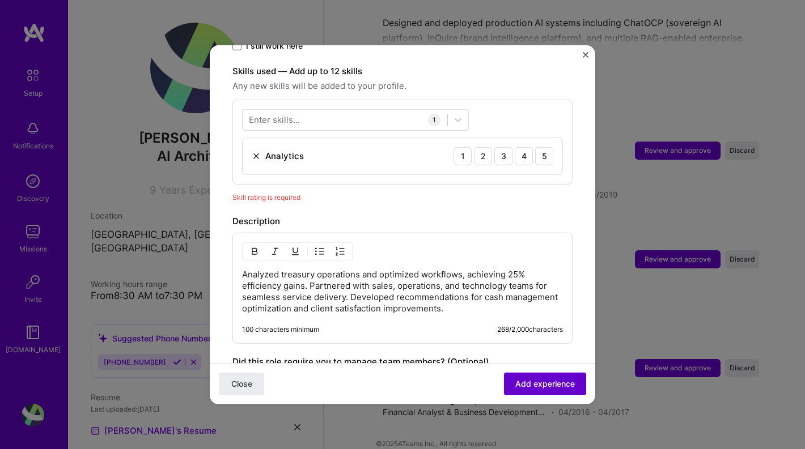
scroll to position [392, 0]
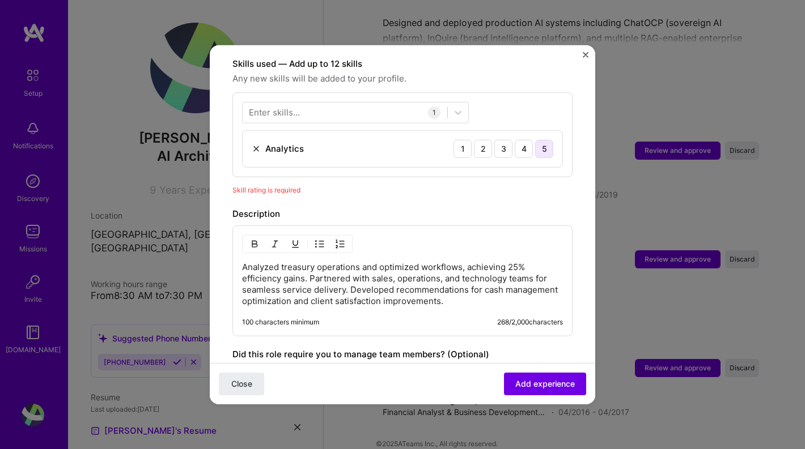
click at [537, 139] on div "5" at bounding box center [544, 148] width 18 height 18
click at [550, 376] on button "Add experience" at bounding box center [545, 384] width 82 height 23
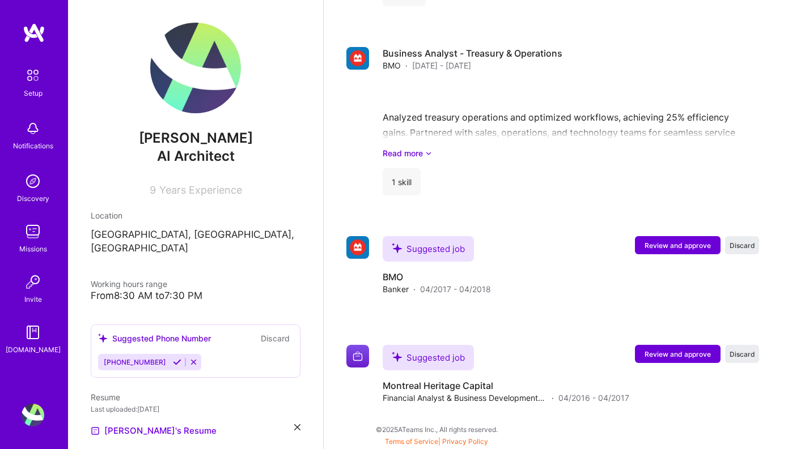
scroll to position [1380, 0]
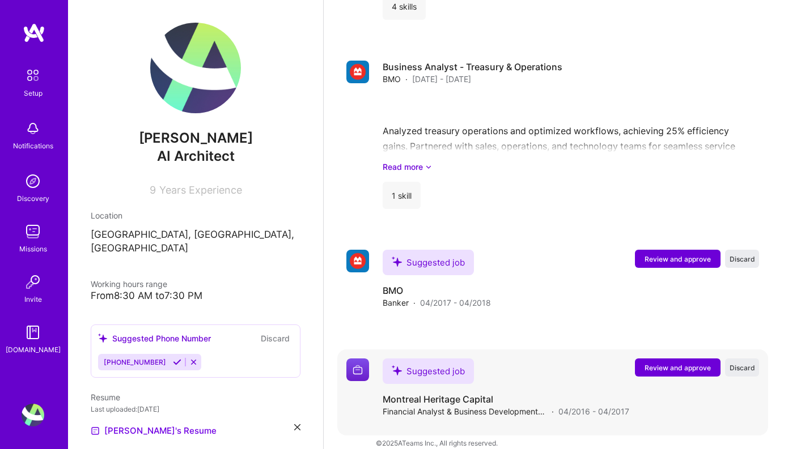
click at [665, 363] on span "Review and approve" at bounding box center [677, 368] width 66 height 10
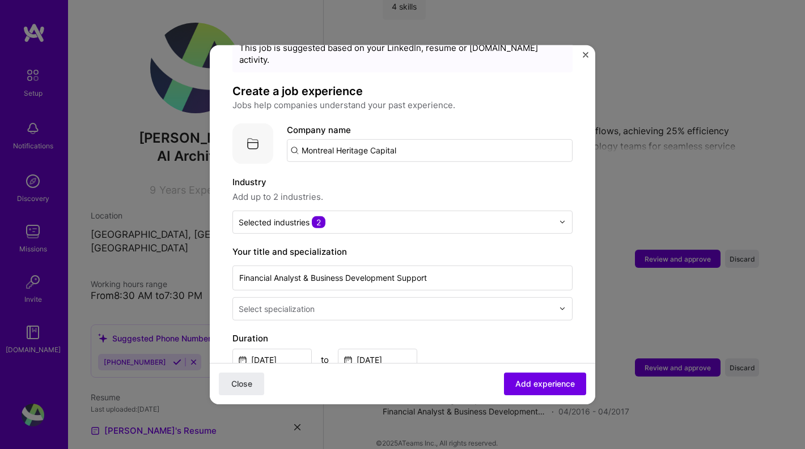
scroll to position [50, 0]
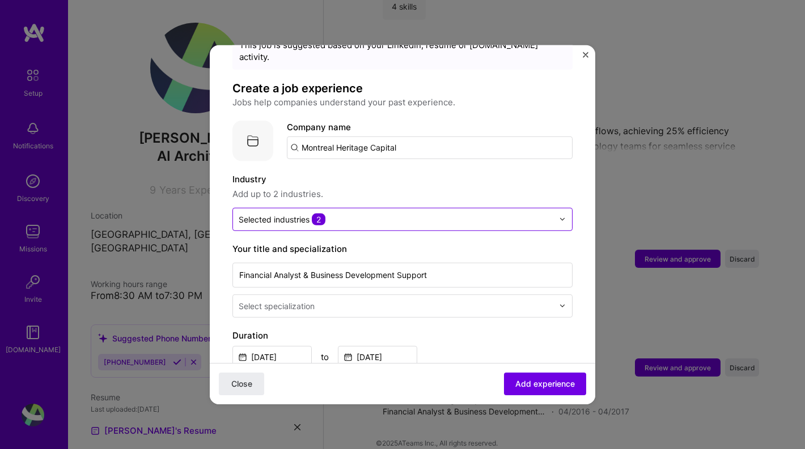
click at [360, 213] on input "text" at bounding box center [396, 219] width 315 height 12
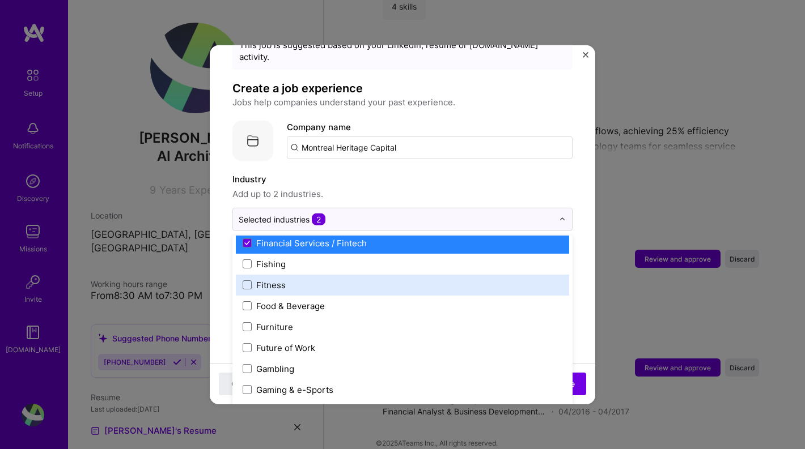
scroll to position [1202, 0]
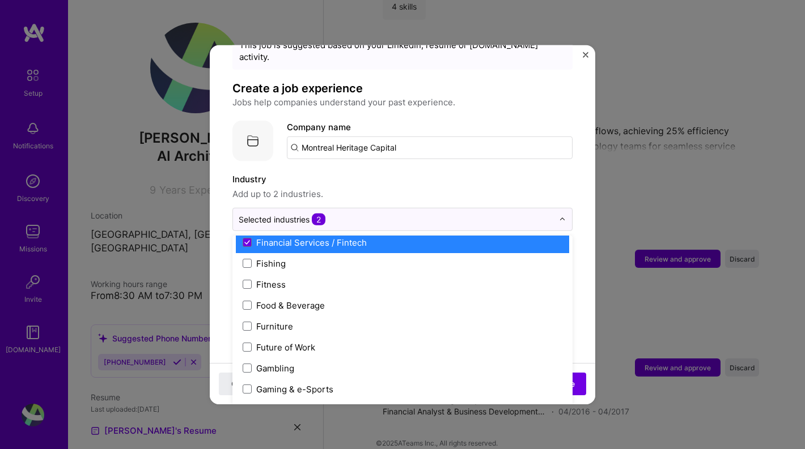
click at [428, 172] on label "Industry" at bounding box center [402, 179] width 340 height 14
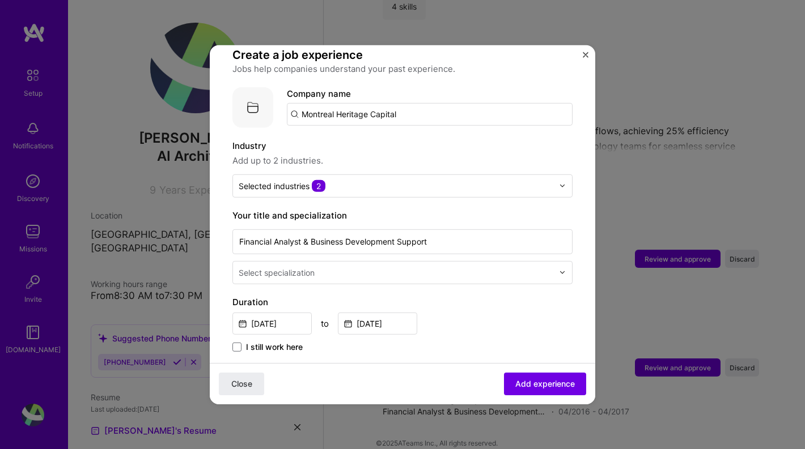
scroll to position [99, 0]
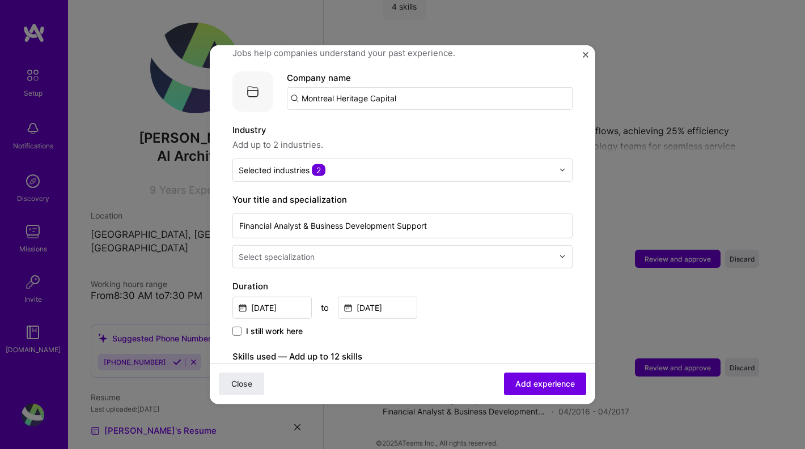
click at [432, 250] on input "text" at bounding box center [397, 256] width 317 height 12
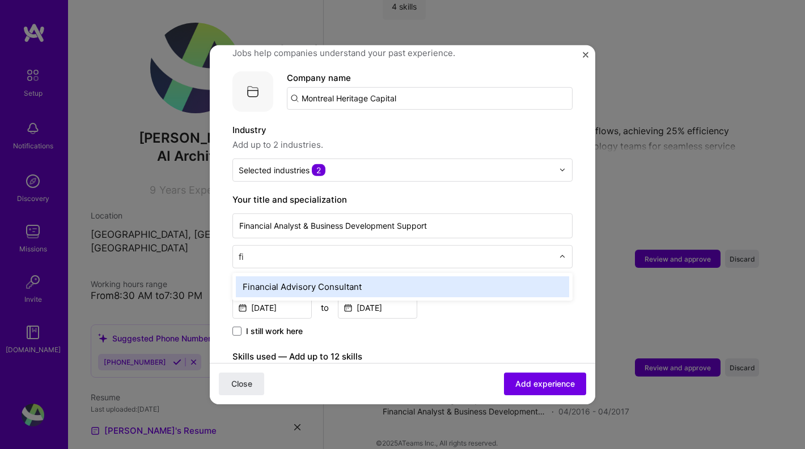
type input "f"
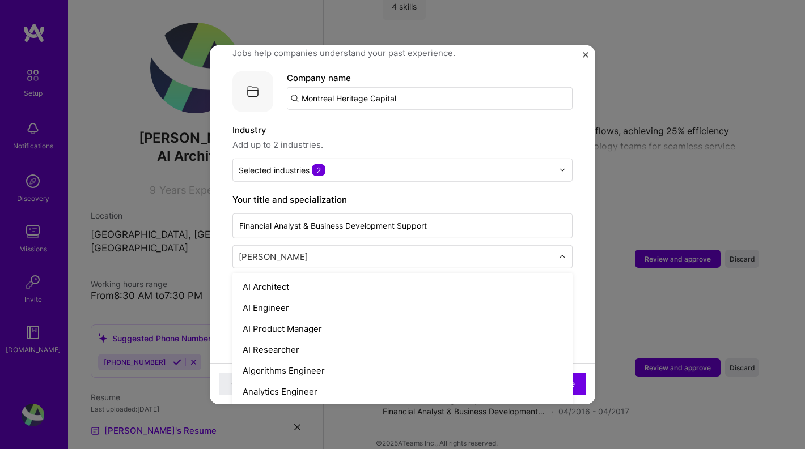
type input "anal"
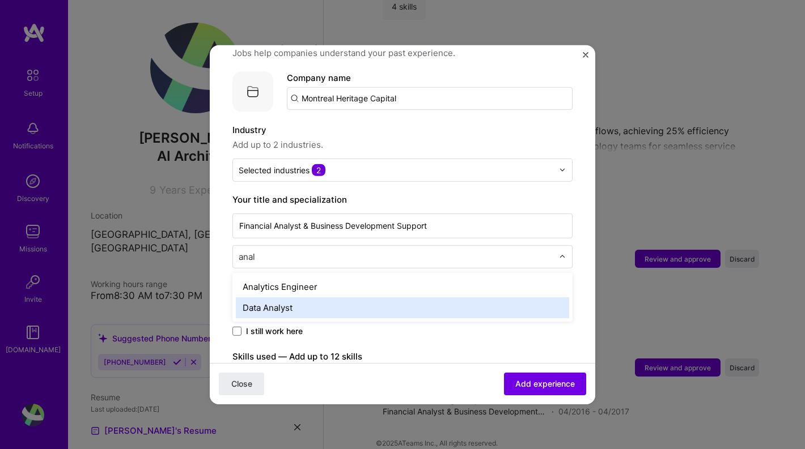
click at [388, 297] on div "Data Analyst" at bounding box center [402, 307] width 333 height 21
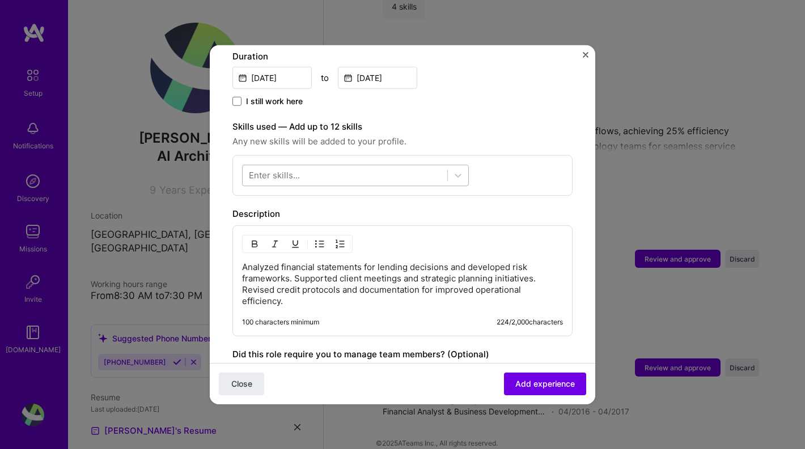
scroll to position [324, 0]
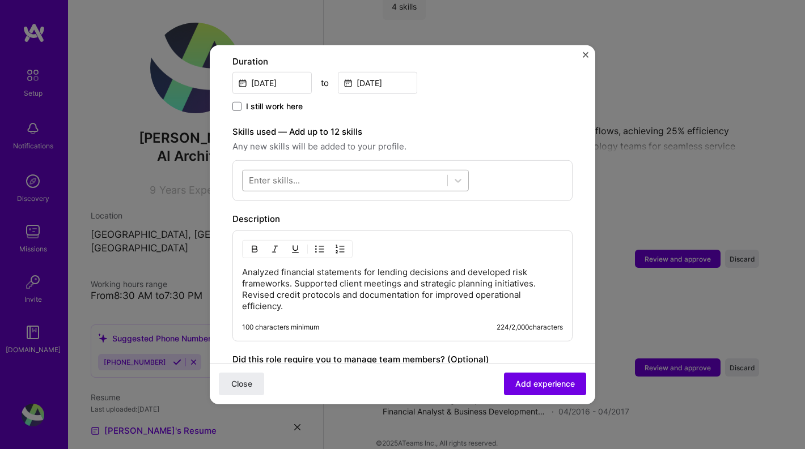
click at [395, 171] on div at bounding box center [345, 180] width 205 height 19
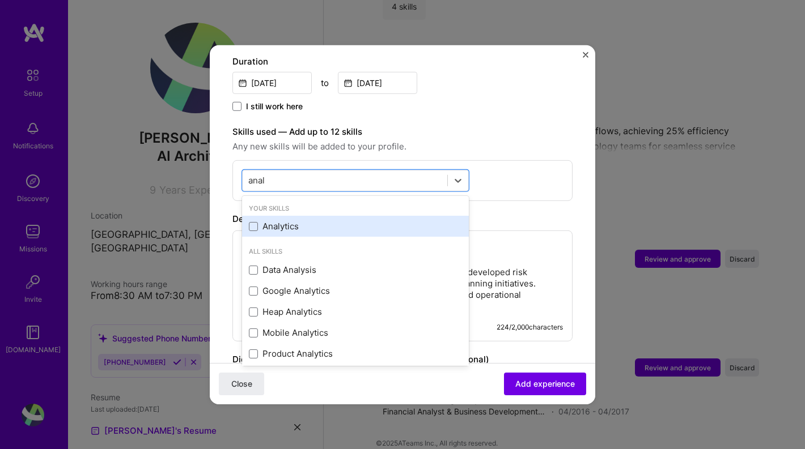
click at [343, 220] on div "Analytics" at bounding box center [355, 226] width 213 height 12
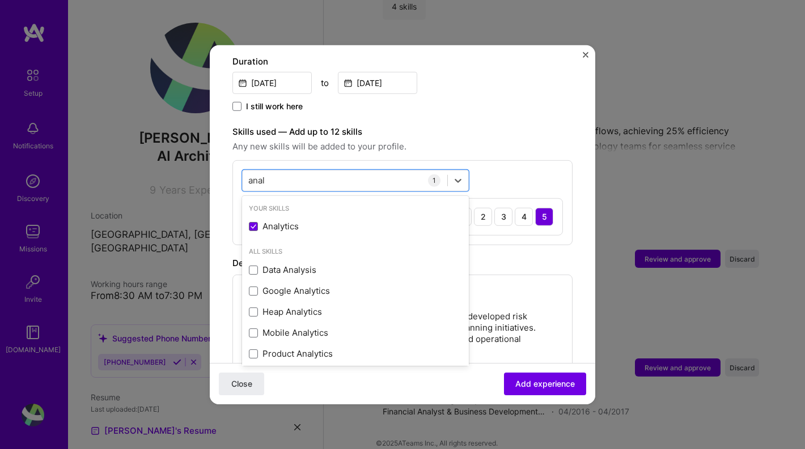
type input "anal"
click at [549, 256] on div "Description" at bounding box center [402, 263] width 340 height 14
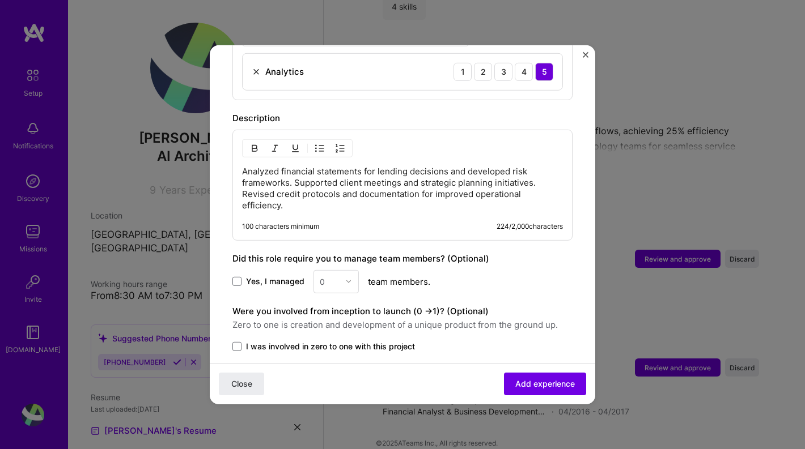
scroll to position [538, 0]
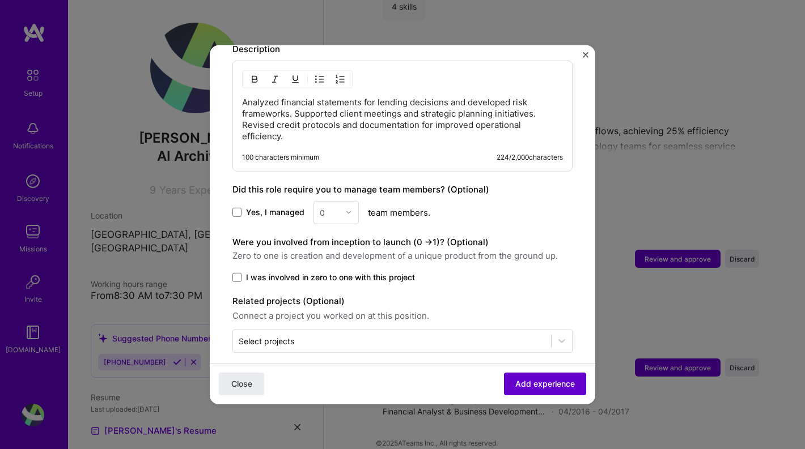
click at [548, 381] on span "Add experience" at bounding box center [545, 384] width 60 height 11
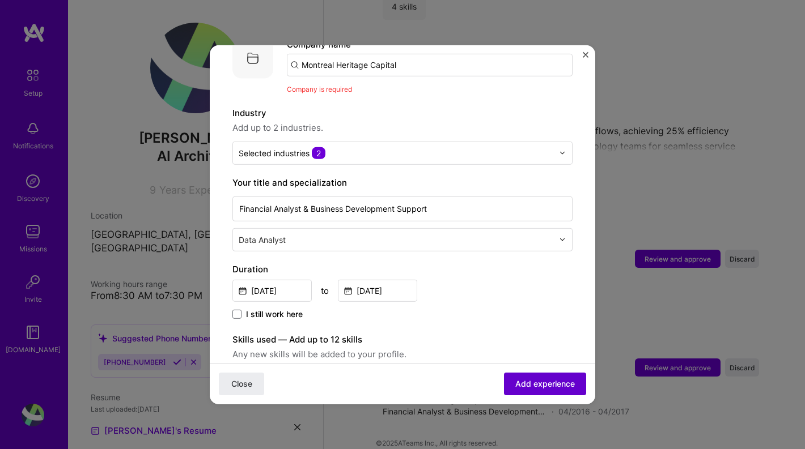
scroll to position [113, 0]
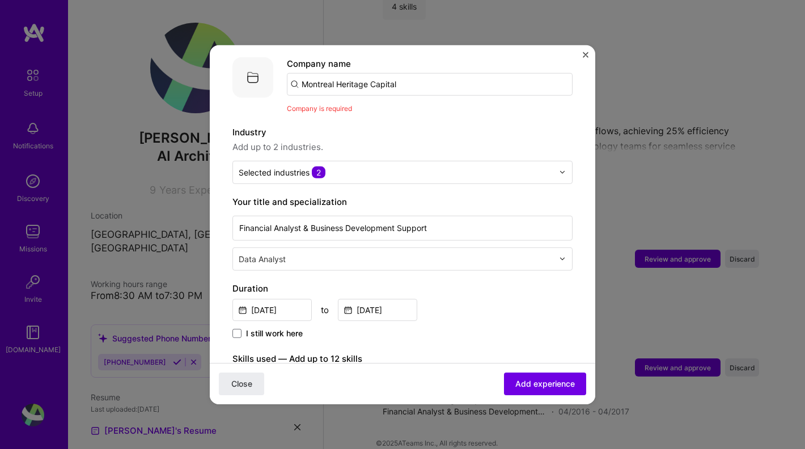
click at [430, 78] on input "Montreal Heritage Capital" at bounding box center [430, 84] width 286 height 23
type input "Montreal Heritage Capital"
click at [420, 105] on div "Montreal Heritage Capital" at bounding box center [408, 115] width 116 height 20
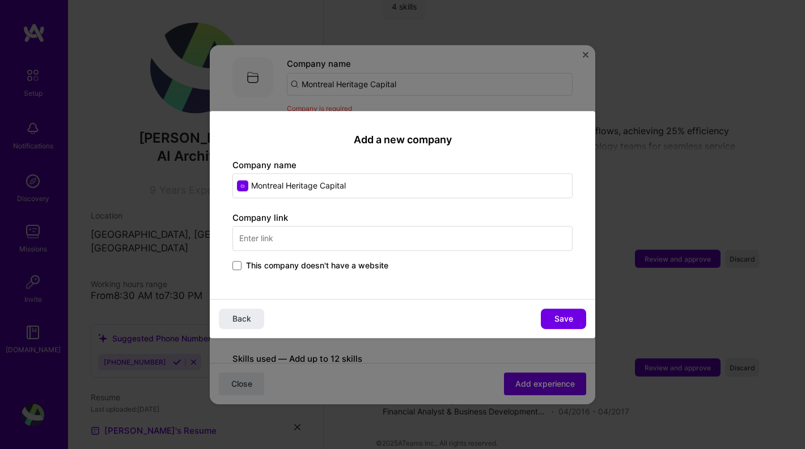
click at [308, 261] on span "This company doesn't have a website" at bounding box center [317, 265] width 142 height 11
click at [0, 0] on input "This company doesn't have a website" at bounding box center [0, 0] width 0 height 0
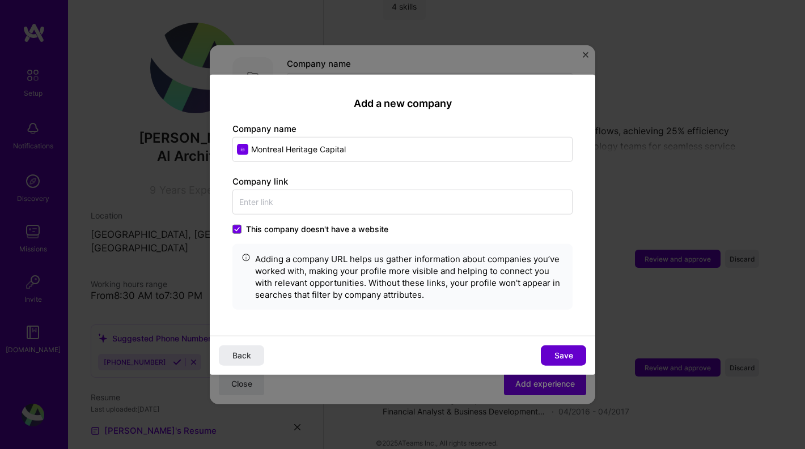
click at [583, 354] on button "Save" at bounding box center [563, 356] width 45 height 20
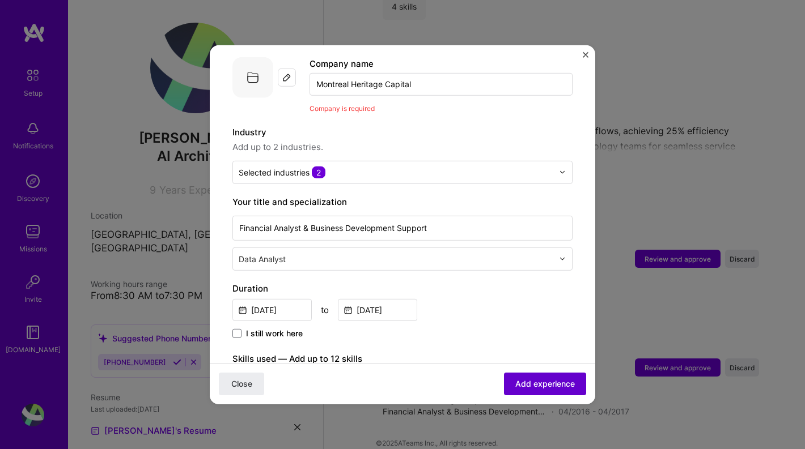
click at [547, 377] on button "Add experience" at bounding box center [545, 384] width 82 height 23
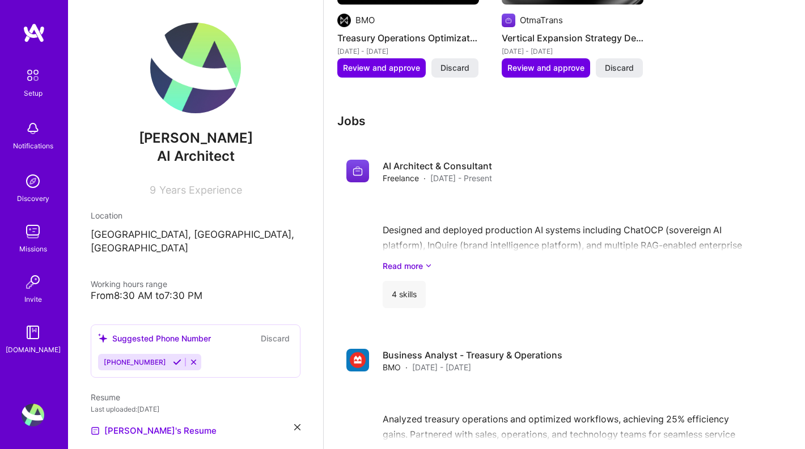
scroll to position [1117, 0]
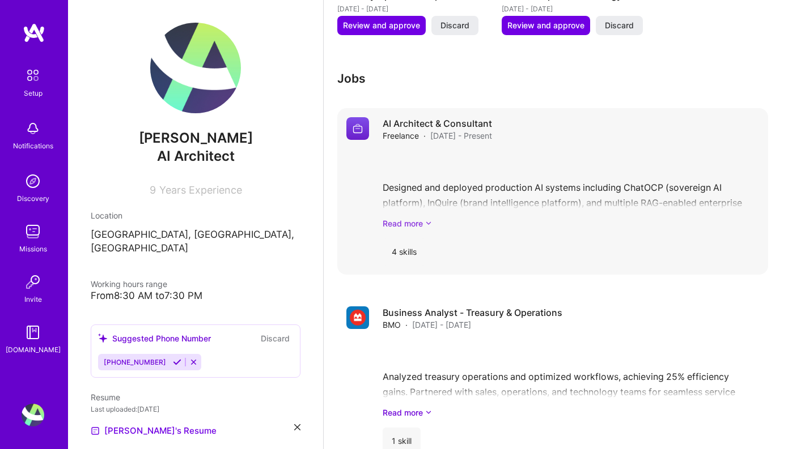
click at [417, 218] on link "Read more" at bounding box center [571, 224] width 376 height 12
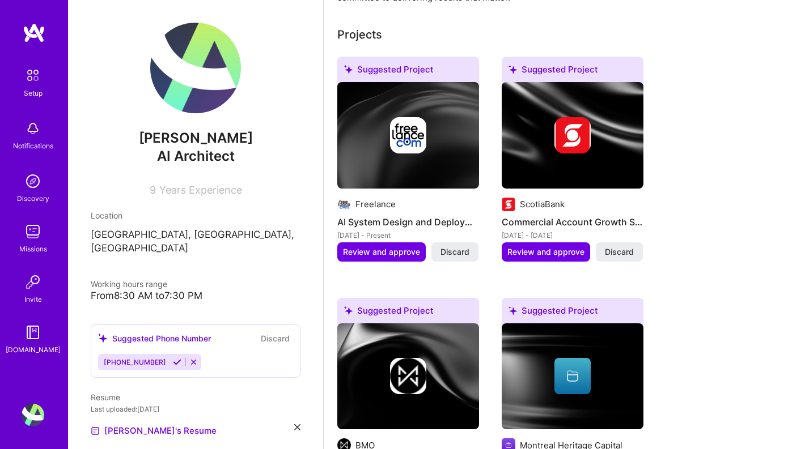
scroll to position [403, 0]
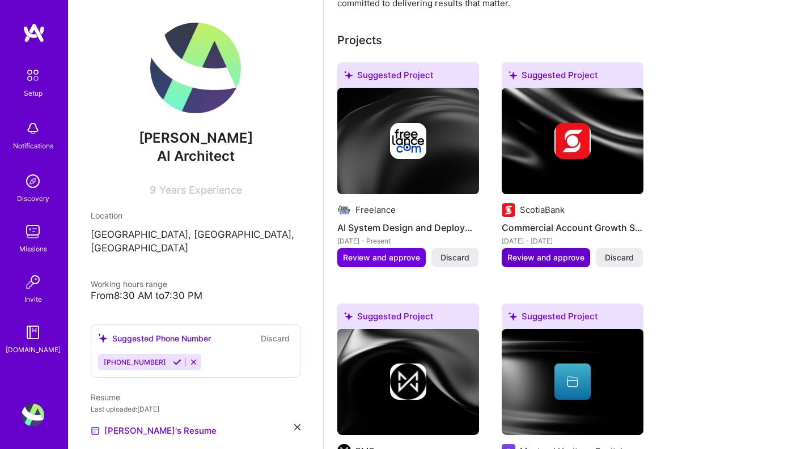
click at [524, 252] on span "Review and approve" at bounding box center [545, 257] width 77 height 11
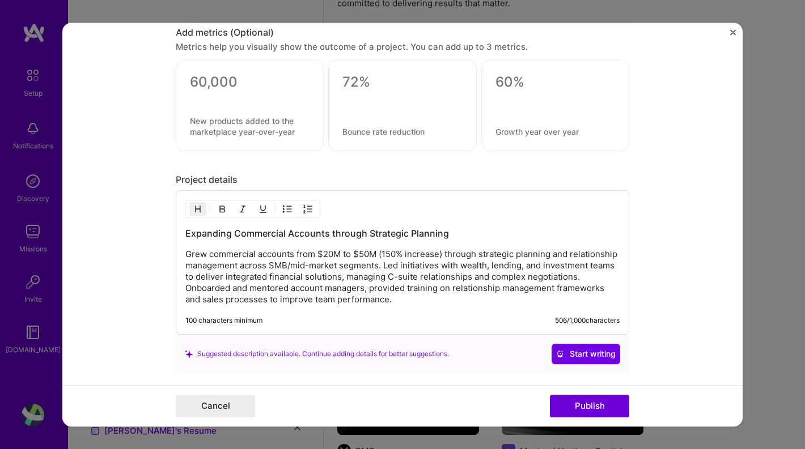
scroll to position [891, 0]
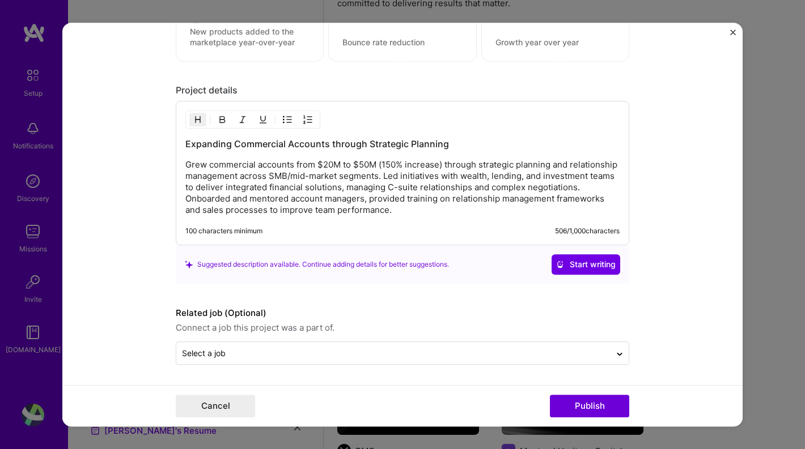
click at [359, 176] on p "Grew commercial accounts from $20M to $50M (150% increase) through strategic pl…" at bounding box center [402, 187] width 434 height 57
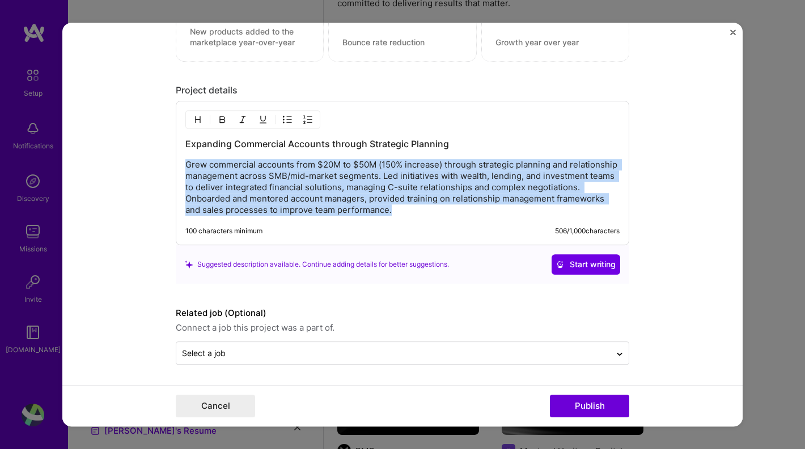
click at [359, 176] on p "Grew commercial accounts from $20M to $50M (150% increase) through strategic pl…" at bounding box center [402, 187] width 434 height 57
copy p "Grew commercial accounts from $20M to $50M (150% increase) through strategic pl…"
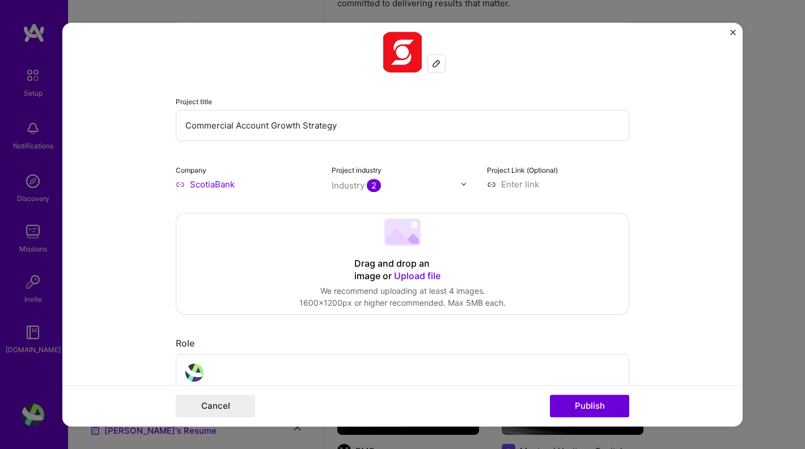
scroll to position [62, 0]
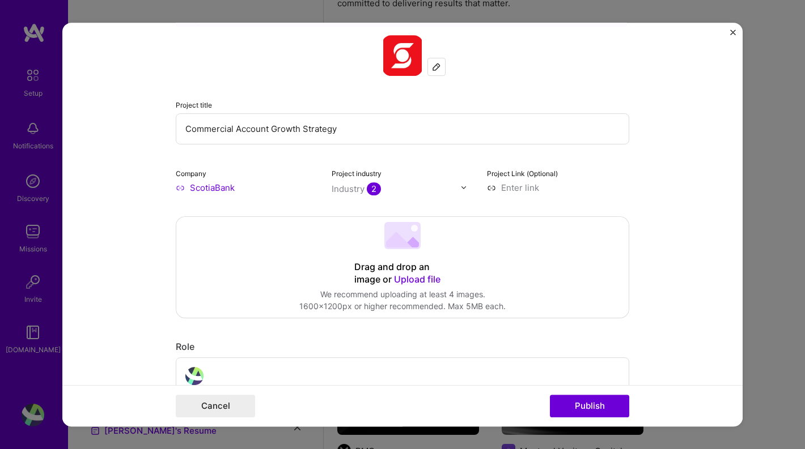
click at [728, 28] on form "Editing suggested project This project is suggested based on your LinkedIn, res…" at bounding box center [402, 225] width 680 height 405
click at [732, 30] on img "Close" at bounding box center [733, 32] width 6 height 6
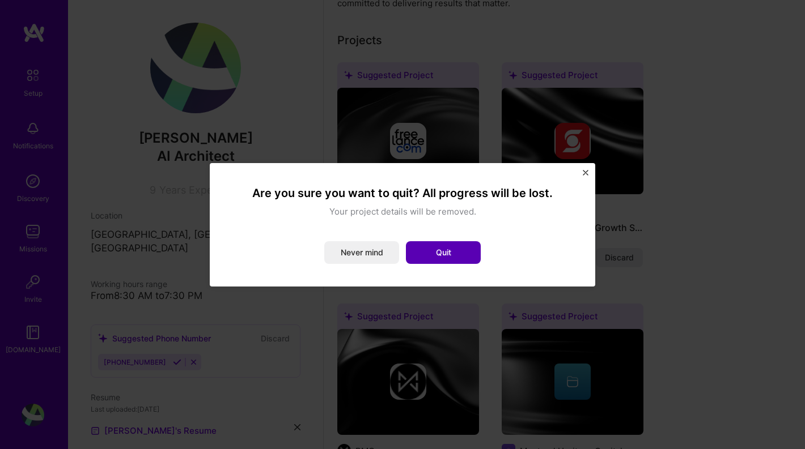
click at [424, 247] on button "Quit" at bounding box center [443, 252] width 75 height 23
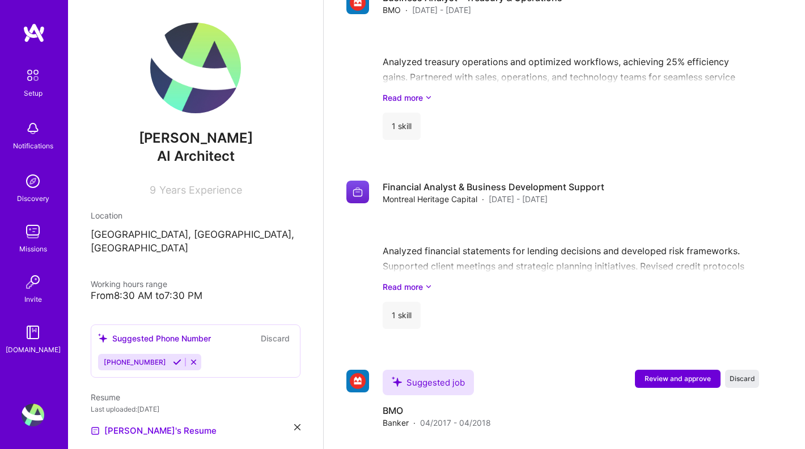
scroll to position [1524, 0]
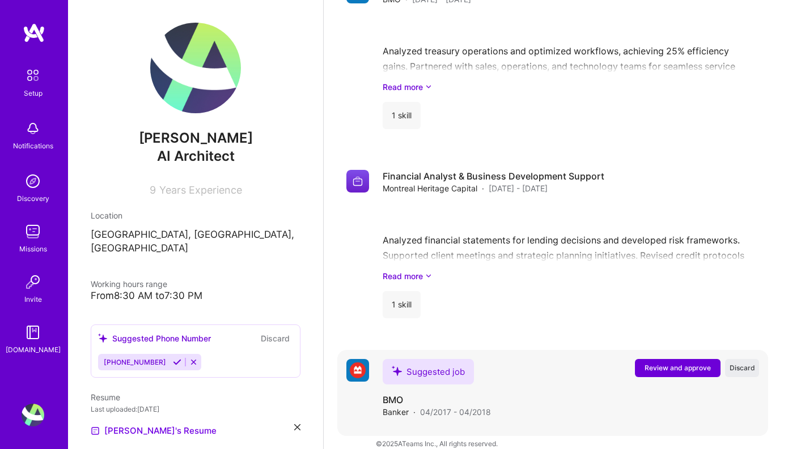
click at [695, 363] on span "Review and approve" at bounding box center [677, 368] width 66 height 10
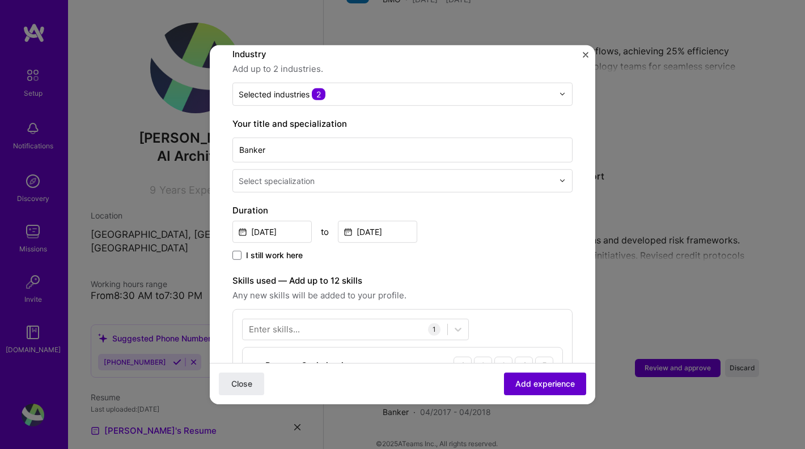
click at [550, 383] on span "Add experience" at bounding box center [545, 384] width 60 height 11
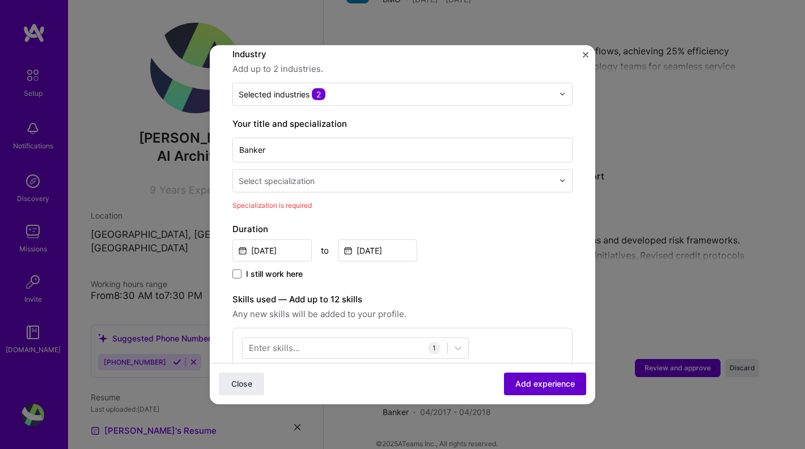
scroll to position [235, 0]
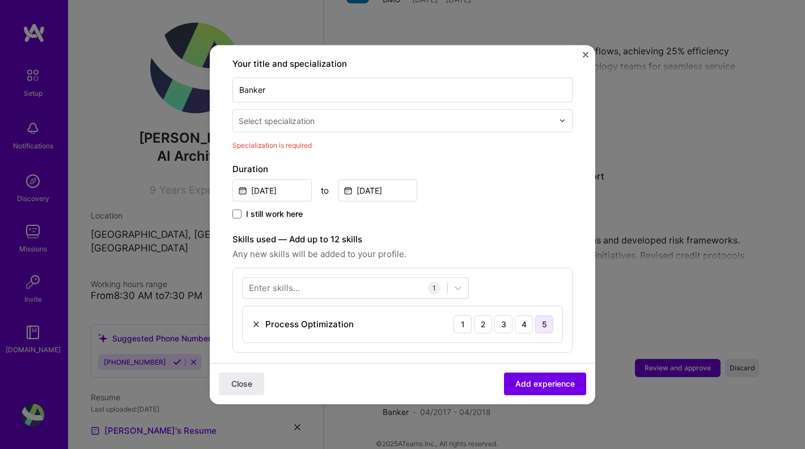
click at [546, 315] on div "5" at bounding box center [544, 324] width 18 height 18
click at [397, 279] on div at bounding box center [345, 288] width 205 height 19
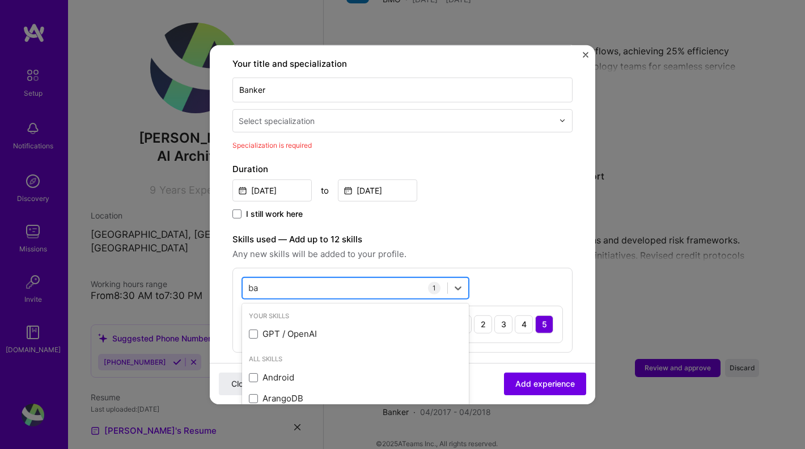
type input "b"
type input "f"
type input "r"
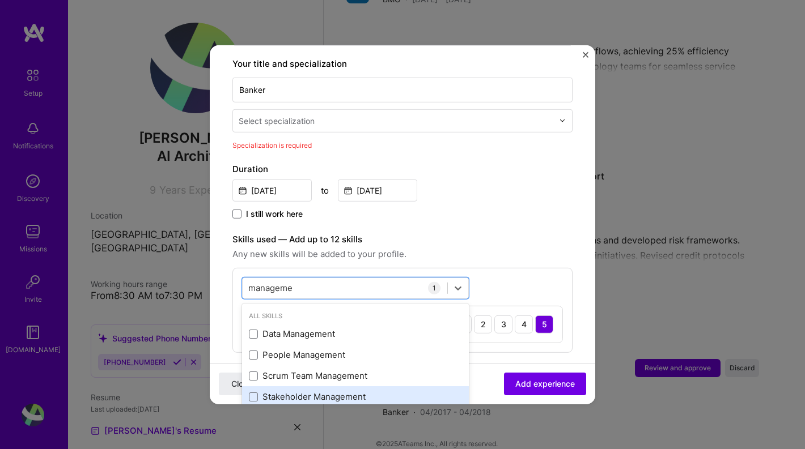
click at [389, 391] on div "Stakeholder Management" at bounding box center [355, 397] width 213 height 12
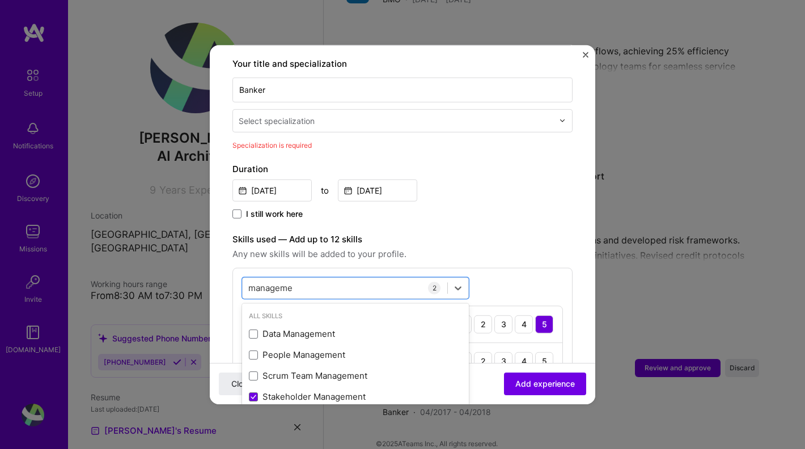
type input "manageme"
click at [530, 267] on div "option Stakeholder Management, selected. option Data Management focused, 0 of 2…" at bounding box center [402, 328] width 340 height 122
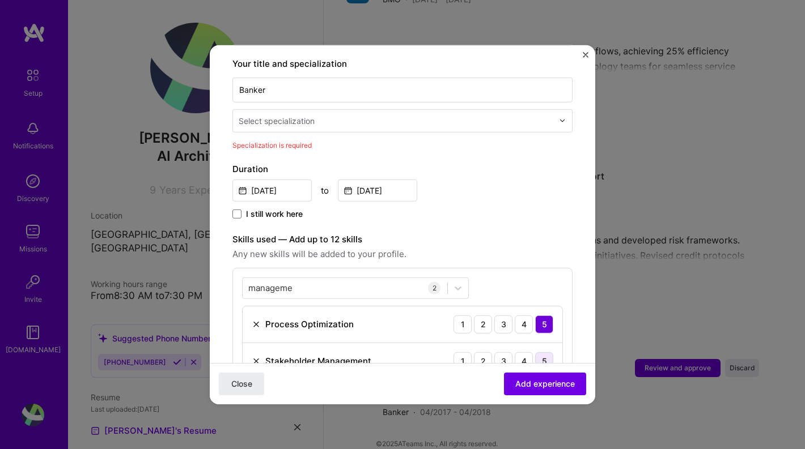
click at [543, 352] on div "5" at bounding box center [544, 361] width 18 height 18
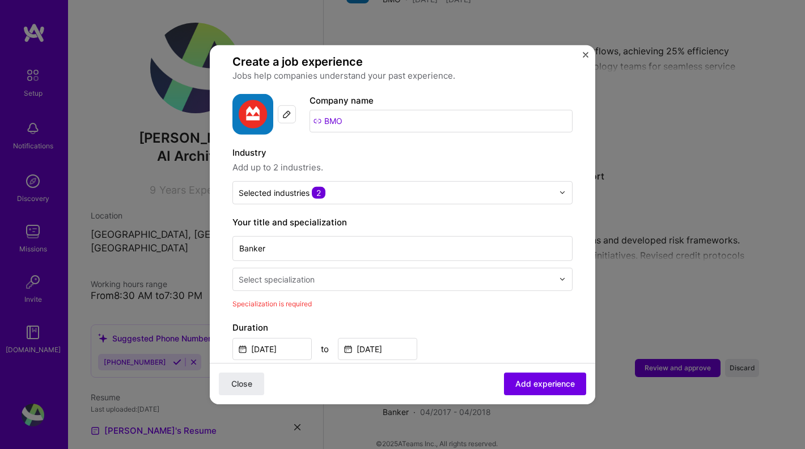
scroll to position [0, 0]
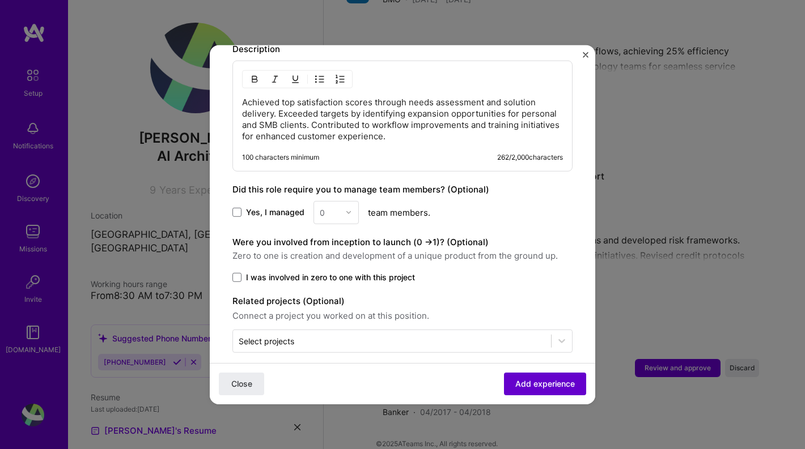
click at [556, 390] on button "Add experience" at bounding box center [545, 384] width 82 height 23
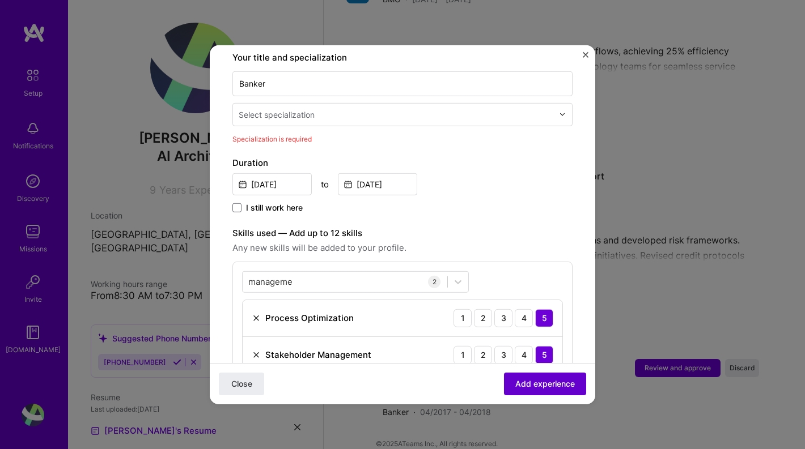
scroll to position [235, 0]
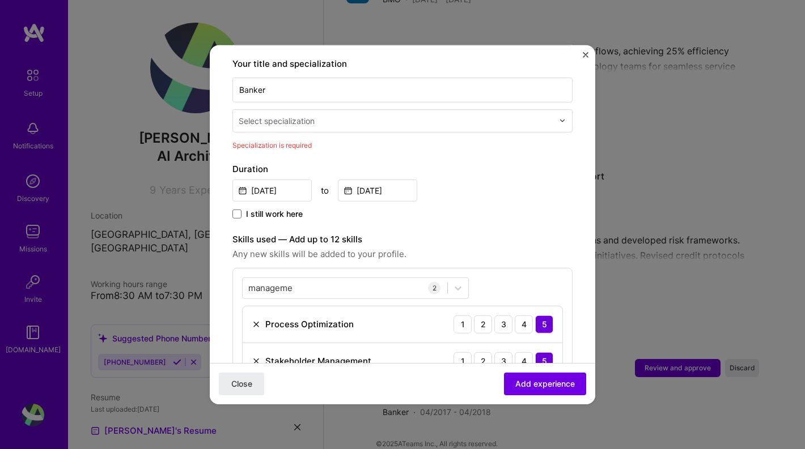
click at [349, 114] on input "text" at bounding box center [397, 120] width 317 height 12
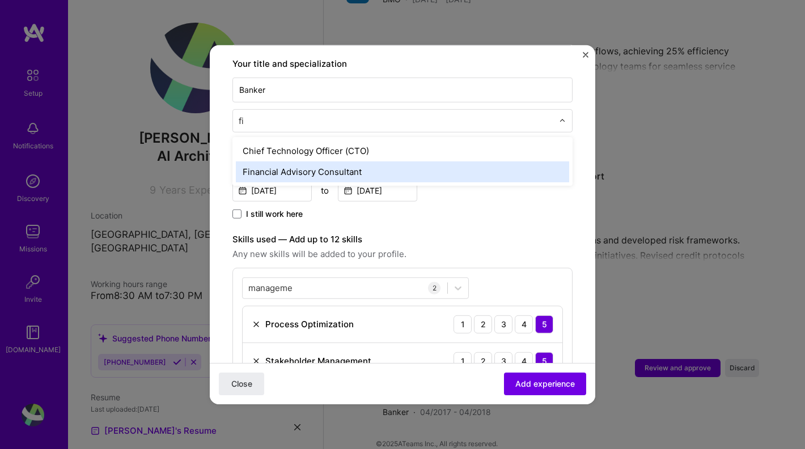
type input "f"
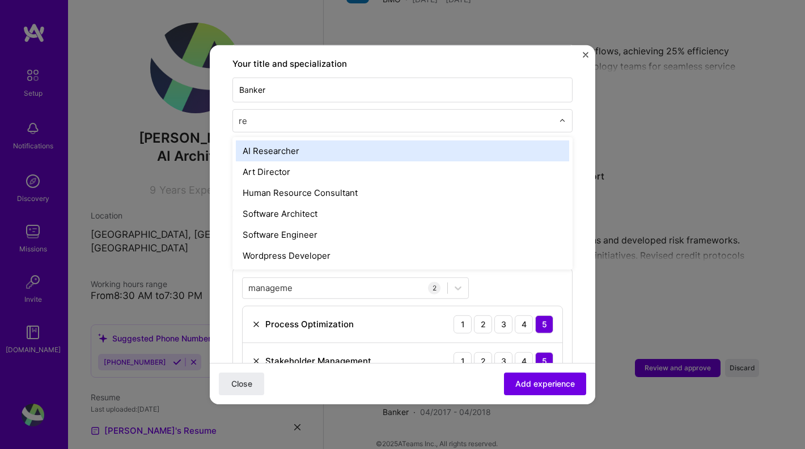
type input "r"
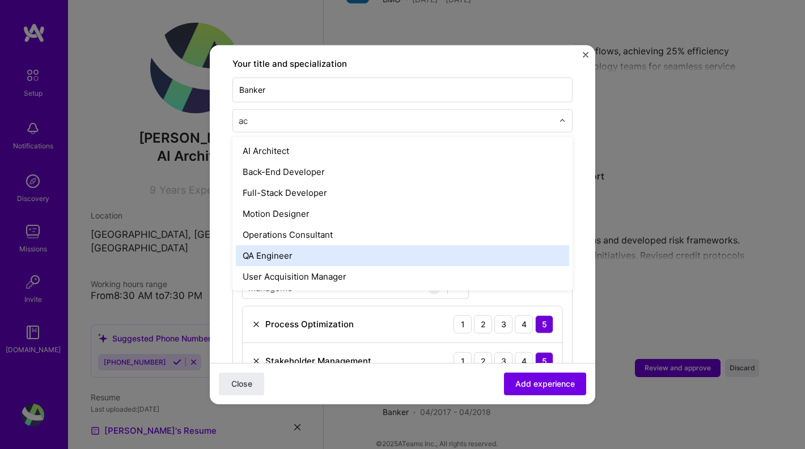
type input "a"
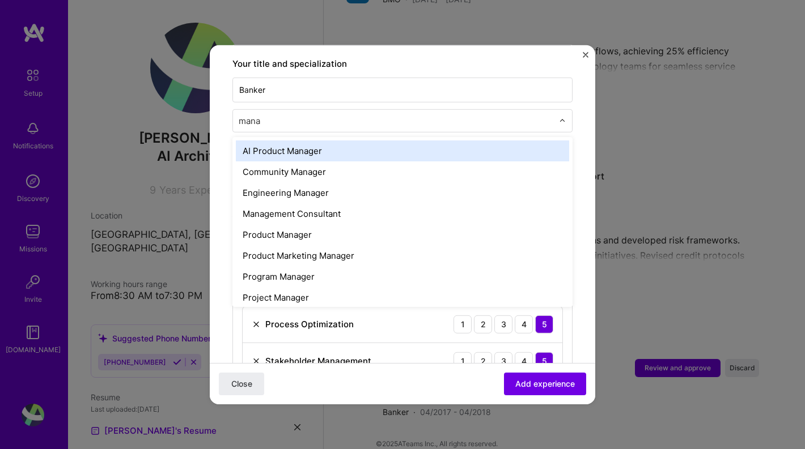
type input "manag"
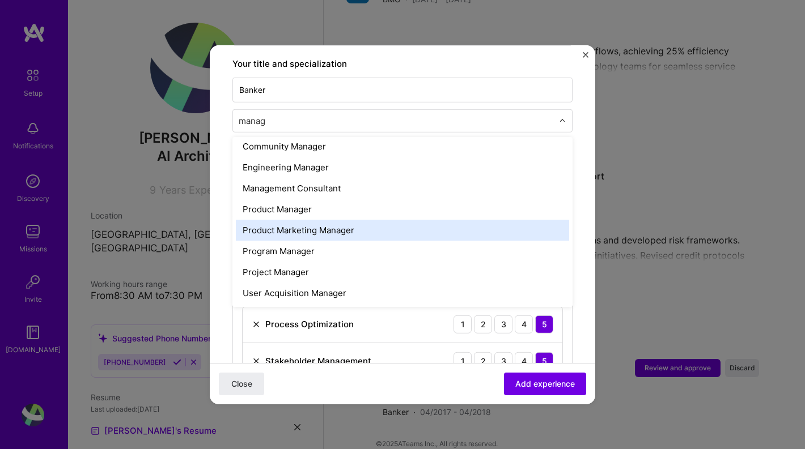
scroll to position [0, 0]
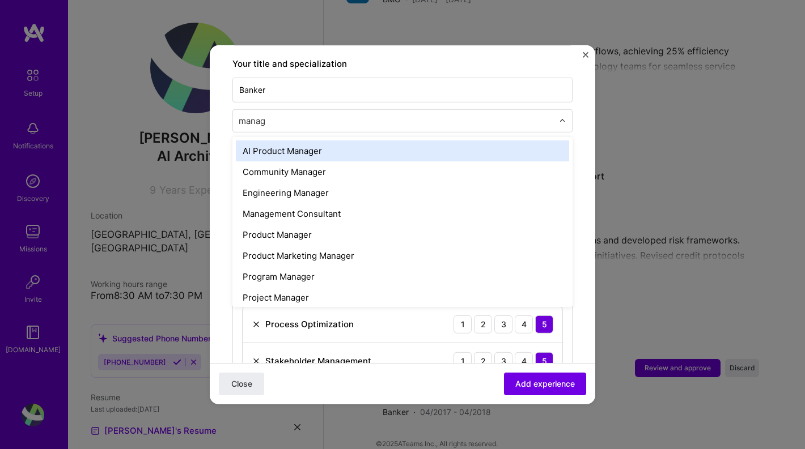
click at [325, 114] on input "manag" at bounding box center [397, 120] width 317 height 12
type input "b"
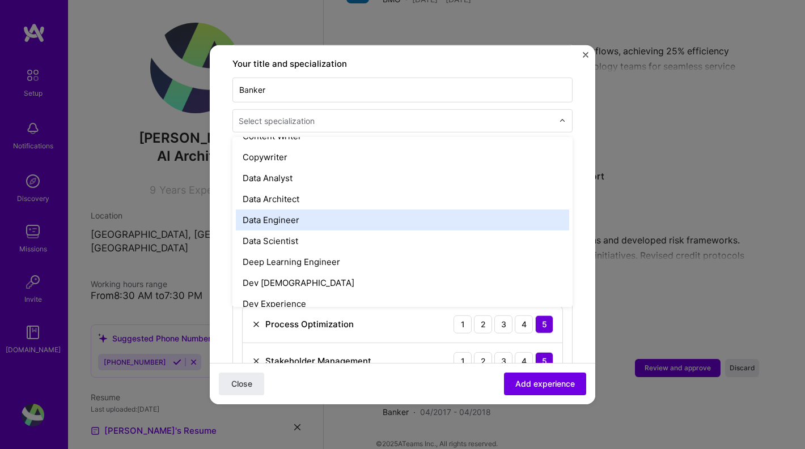
scroll to position [397, 0]
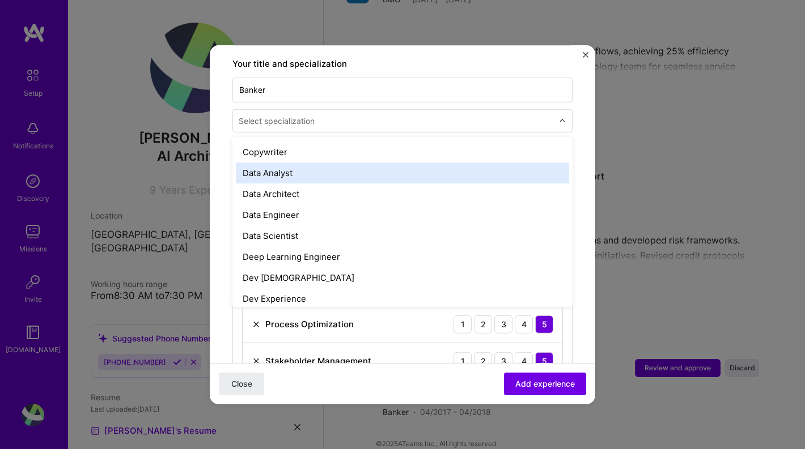
click at [390, 167] on div "Data Analyst" at bounding box center [402, 172] width 333 height 21
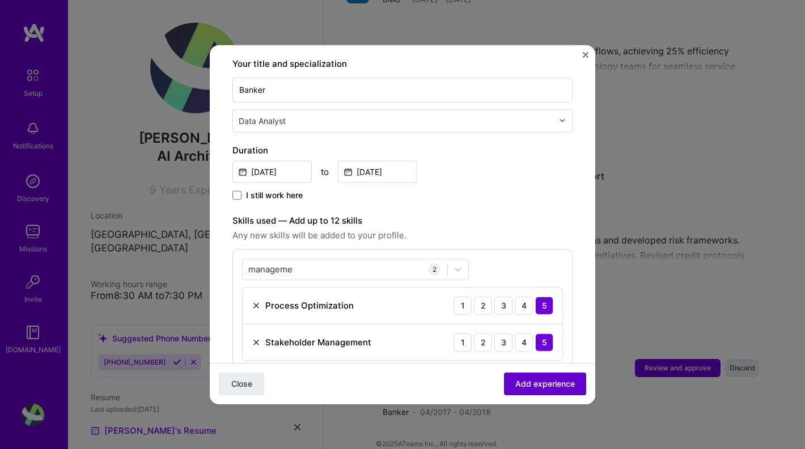
click at [562, 389] on span "Add experience" at bounding box center [545, 384] width 60 height 11
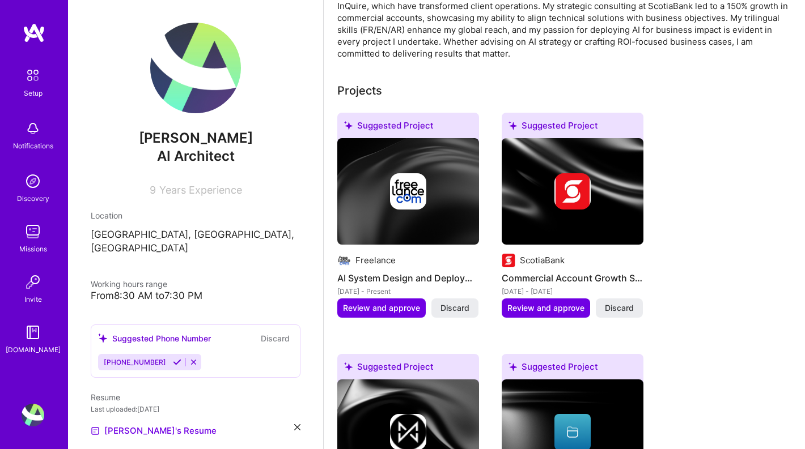
scroll to position [346, 0]
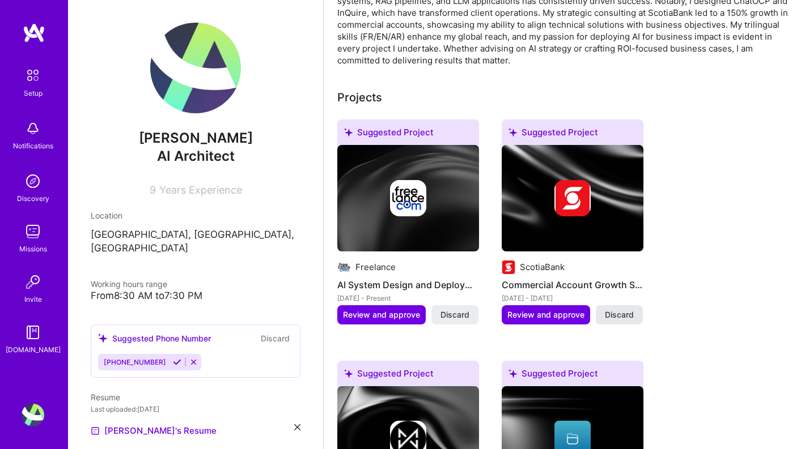
click at [614, 309] on span "Discard" at bounding box center [619, 314] width 29 height 11
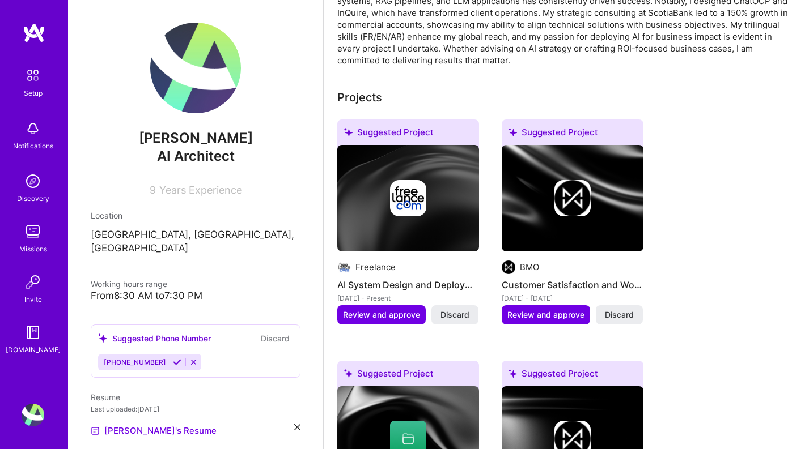
click at [614, 309] on span "Discard" at bounding box center [619, 314] width 29 height 11
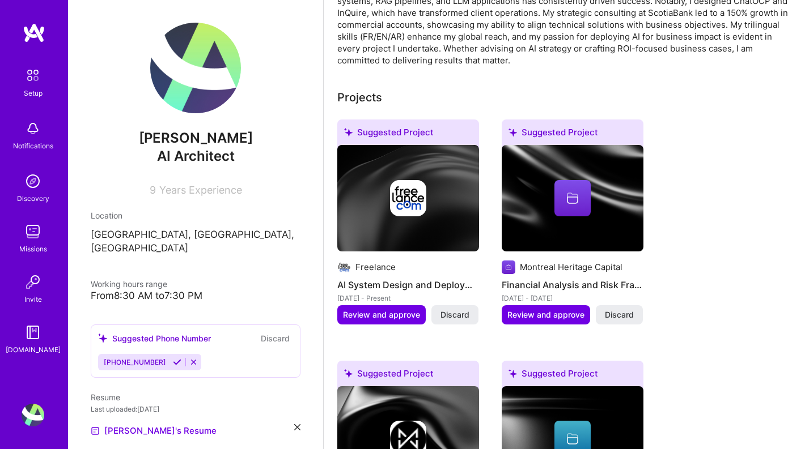
click at [614, 309] on span "Discard" at bounding box center [619, 314] width 29 height 11
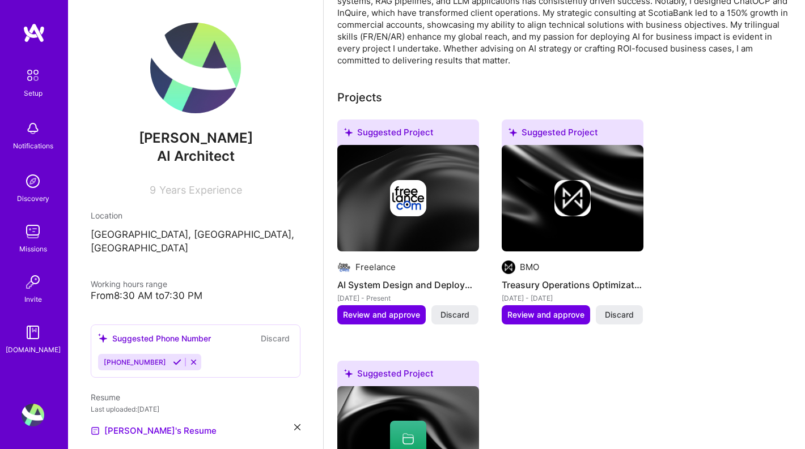
click at [614, 309] on span "Discard" at bounding box center [619, 314] width 29 height 11
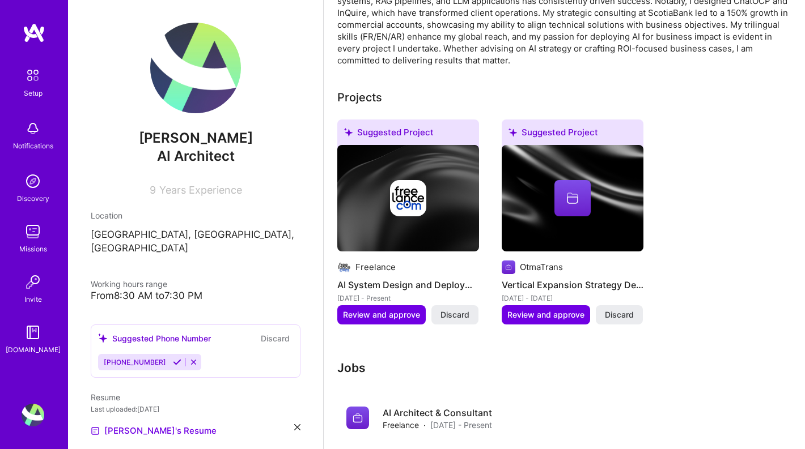
click at [614, 309] on span "Discard" at bounding box center [619, 314] width 29 height 11
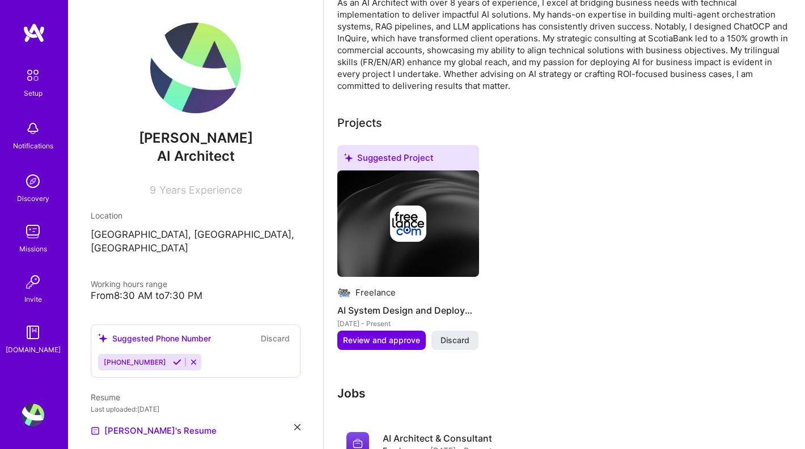
scroll to position [389, 0]
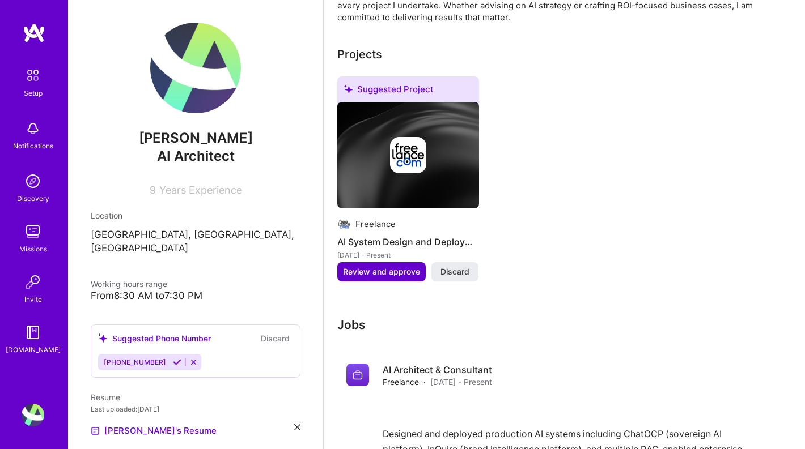
click at [399, 266] on span "Review and approve" at bounding box center [381, 271] width 77 height 11
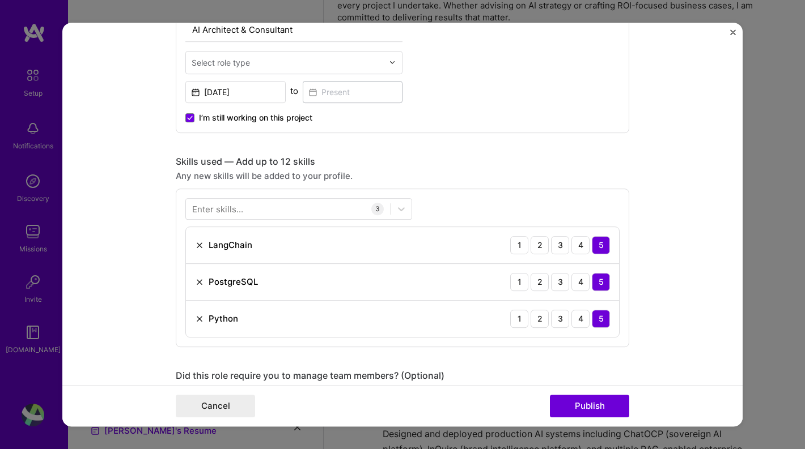
scroll to position [474, 0]
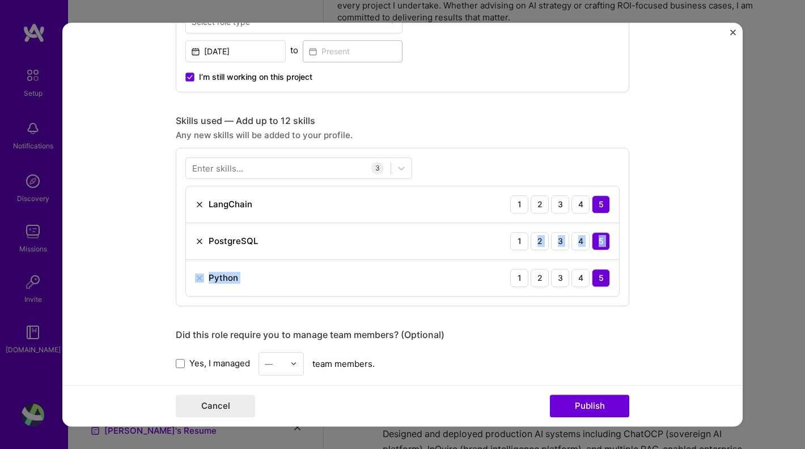
drag, startPoint x: 481, startPoint y: 264, endPoint x: 481, endPoint y: 254, distance: 10.2
click at [481, 254] on div "LangChain 1 2 3 4 5 PostgreSQL 1 2 3 4 5 Python 1 2 3 4 5" at bounding box center [402, 241] width 434 height 111
